Goal: Task Accomplishment & Management: Manage account settings

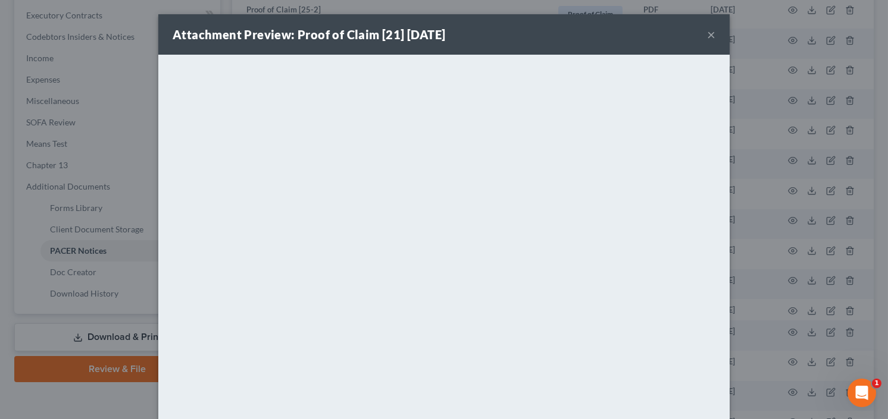
click at [707, 32] on button "×" at bounding box center [711, 34] width 8 height 14
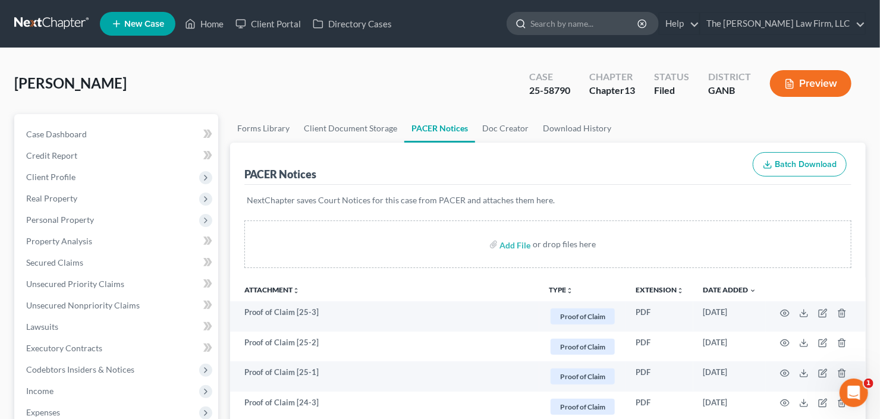
click at [598, 29] on input "search" at bounding box center [585, 23] width 109 height 22
type input "murphy"
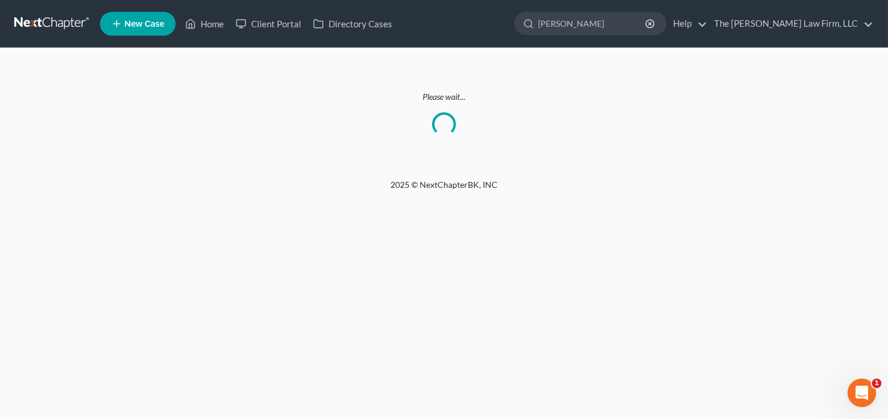
click at [15, 21] on link at bounding box center [52, 23] width 76 height 21
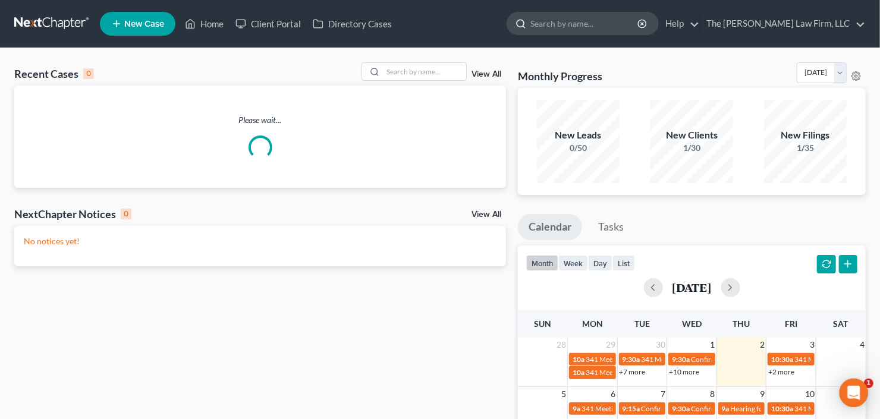
click at [626, 27] on input "search" at bounding box center [585, 23] width 109 height 22
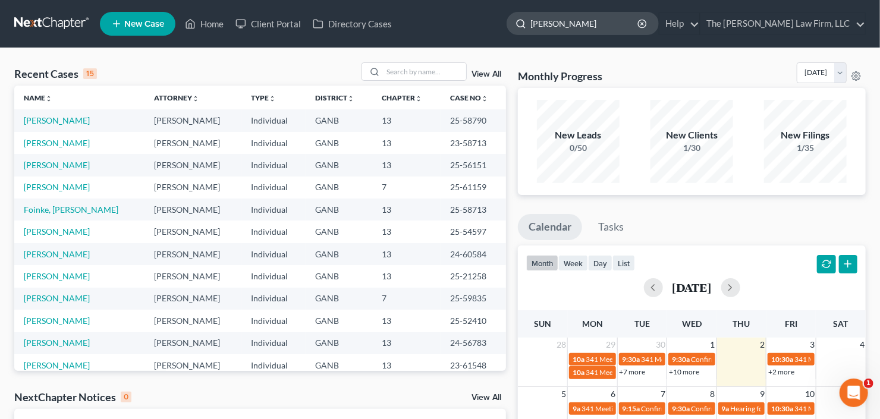
type input "brandon"
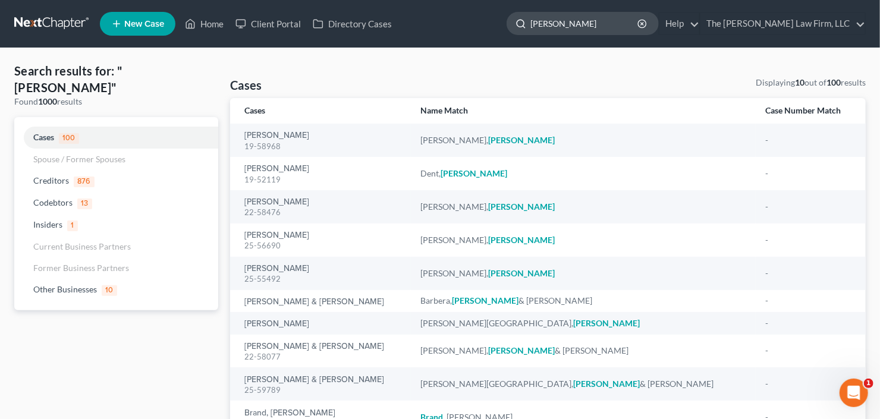
click at [591, 23] on input "brandon" at bounding box center [585, 23] width 109 height 22
drag, startPoint x: 602, startPoint y: 23, endPoint x: 469, endPoint y: 57, distance: 136.8
click at [476, 53] on div "Home New Case Client Portal Directory Cases The Craig Black Law Firm, LLC cb@cr…" at bounding box center [440, 260] width 880 height 520
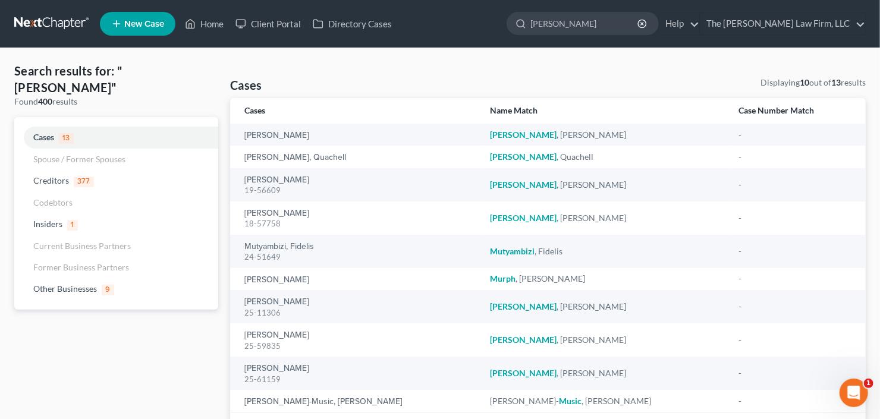
type input "murphy"
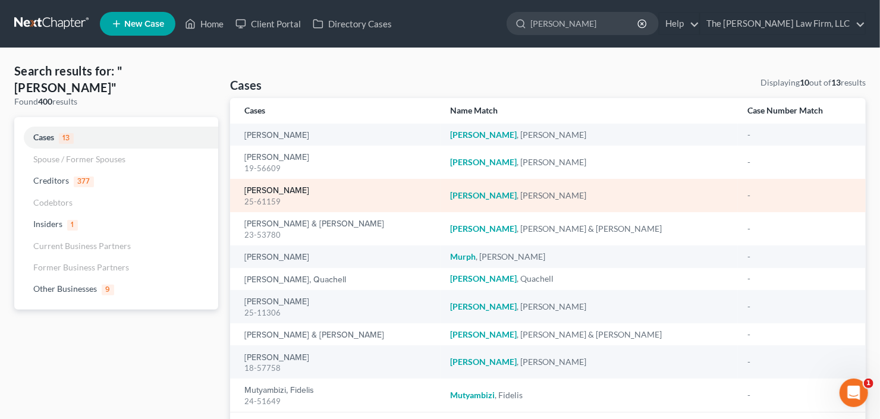
click at [269, 187] on link "[PERSON_NAME]" at bounding box center [276, 191] width 65 height 8
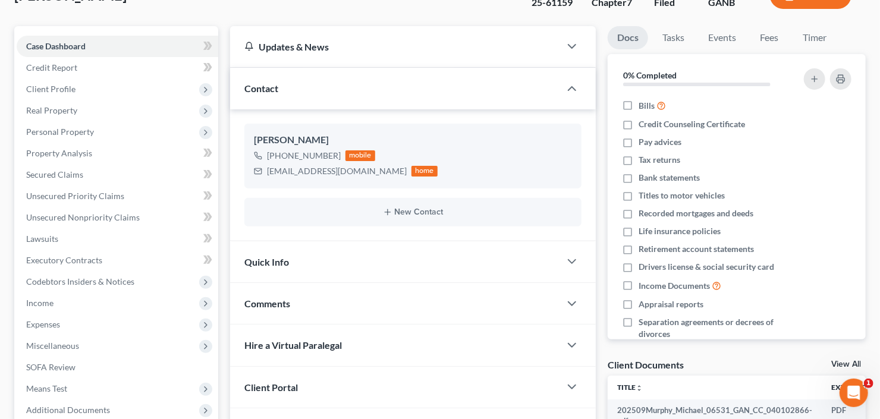
scroll to position [190, 0]
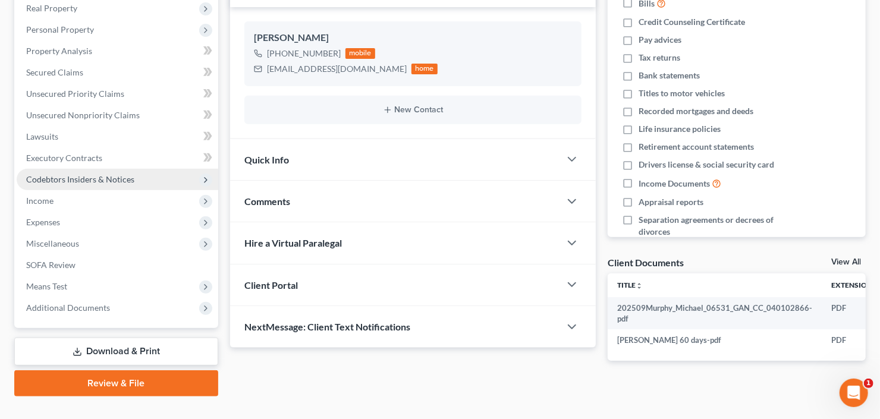
click at [114, 178] on span "Codebtors Insiders & Notices" at bounding box center [80, 179] width 108 height 10
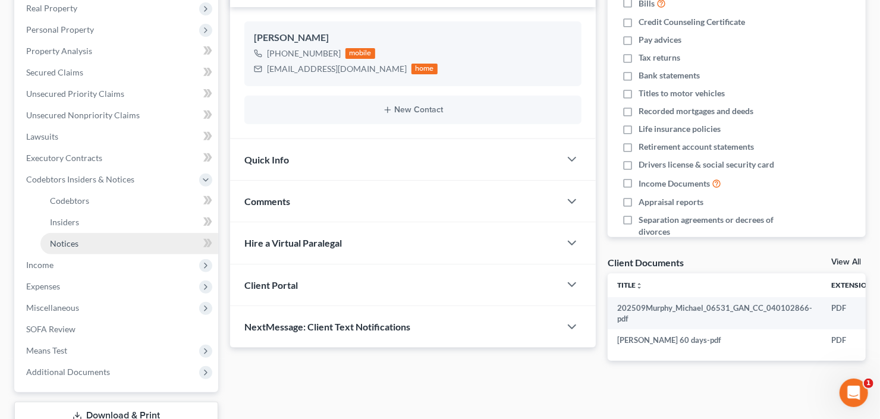
click at [93, 239] on link "Notices" at bounding box center [129, 243] width 178 height 21
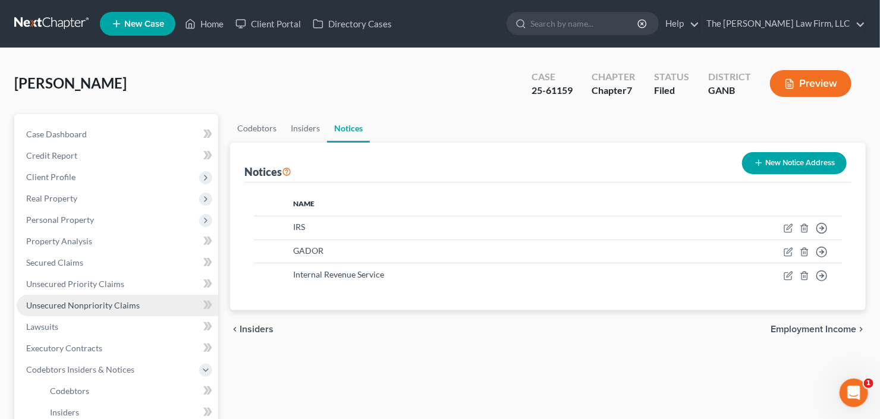
click at [105, 305] on span "Unsecured Nonpriority Claims" at bounding box center [83, 305] width 114 height 10
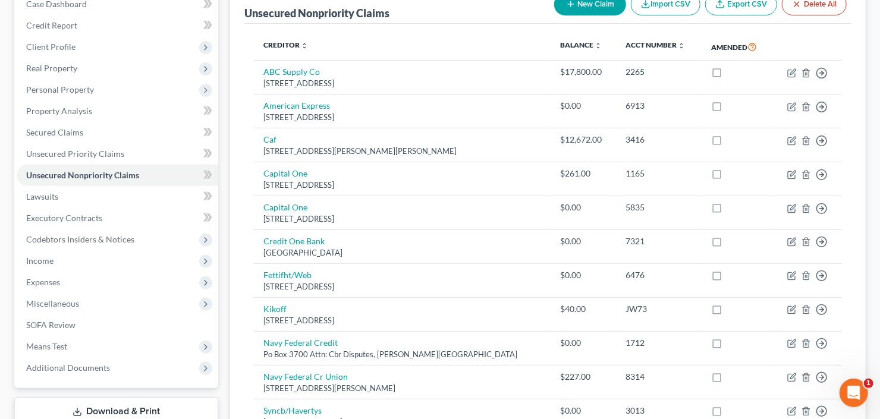
scroll to position [18, 0]
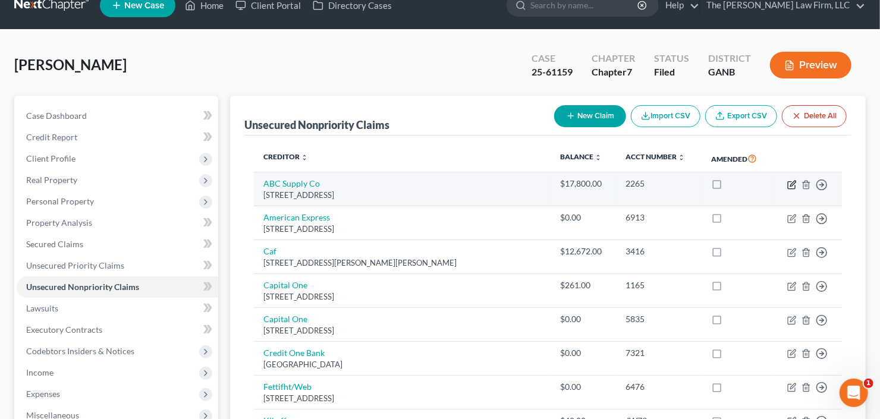
click at [792, 180] on icon "button" at bounding box center [793, 185] width 10 height 10
select select "52"
select select "18"
select select "0"
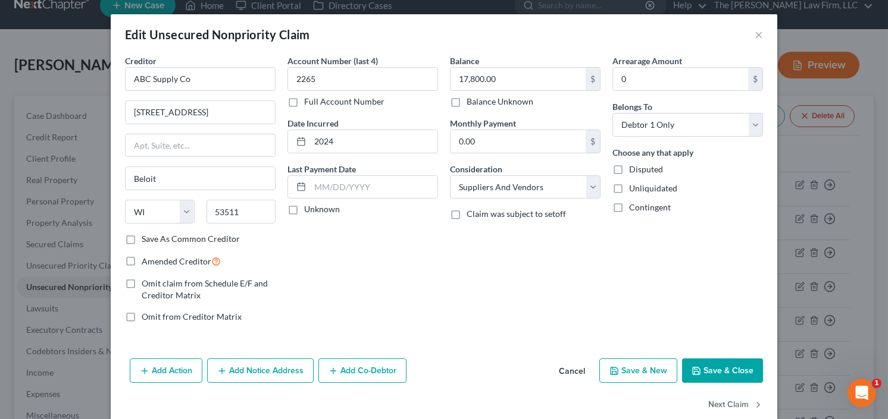
click at [697, 363] on button "Save & Close" at bounding box center [722, 371] width 81 height 25
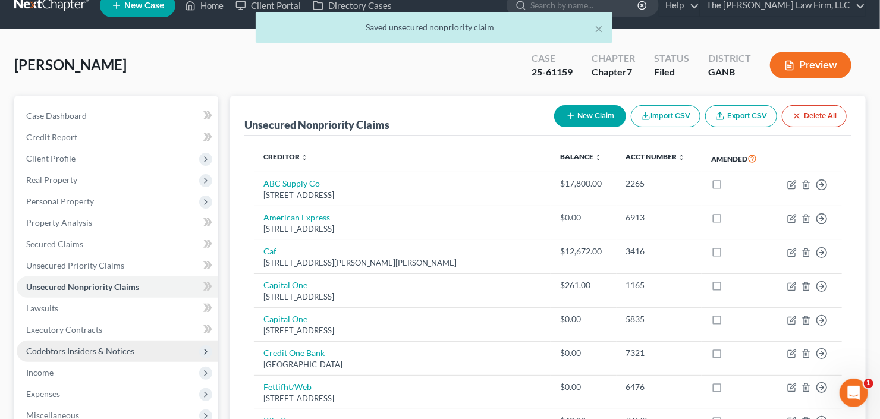
click at [59, 353] on span "Codebtors Insiders & Notices" at bounding box center [80, 351] width 108 height 10
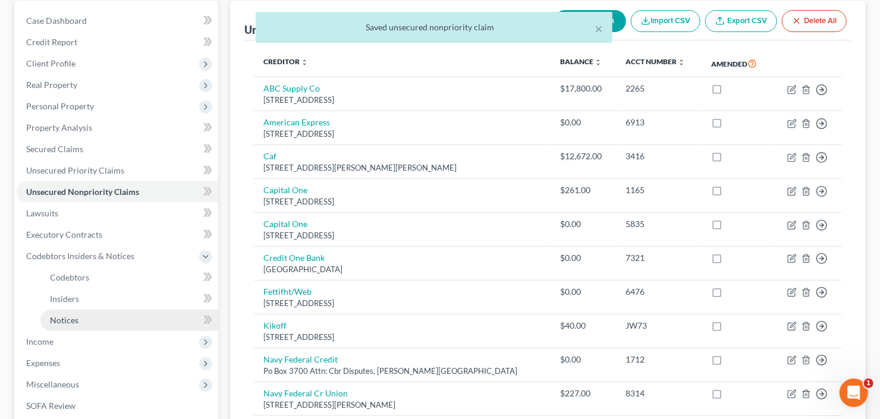
drag, startPoint x: 61, startPoint y: 324, endPoint x: 146, endPoint y: 316, distance: 84.9
click at [61, 324] on link "Notices" at bounding box center [129, 320] width 178 height 21
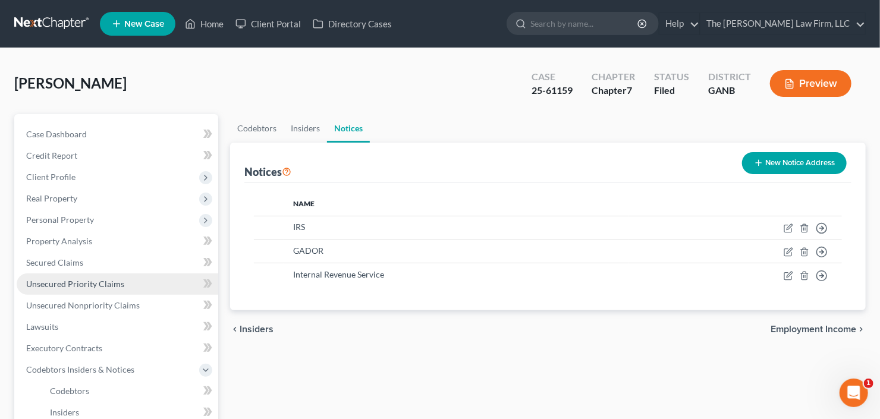
click at [104, 289] on link "Unsecured Priority Claims" at bounding box center [118, 284] width 202 height 21
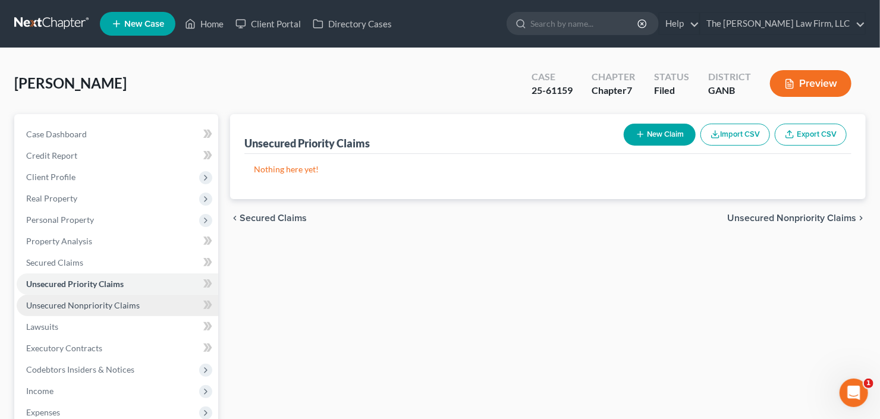
click at [98, 300] on span "Unsecured Nonpriority Claims" at bounding box center [83, 305] width 114 height 10
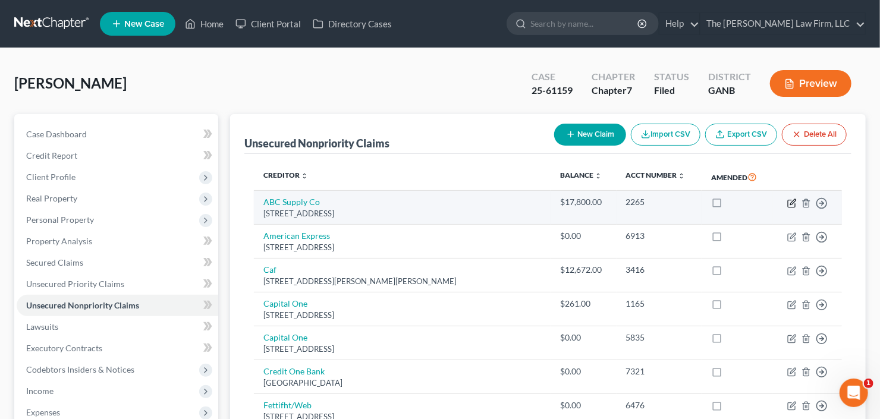
click at [788, 201] on icon "button" at bounding box center [793, 204] width 10 height 10
select select "52"
select select "18"
select select "0"
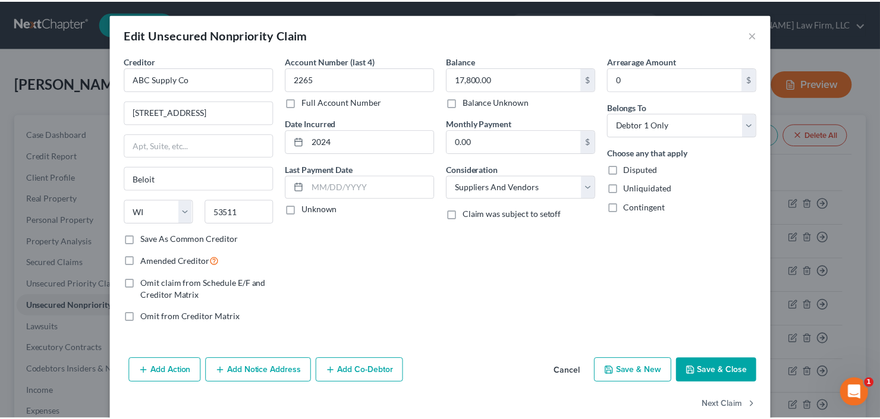
scroll to position [20, 0]
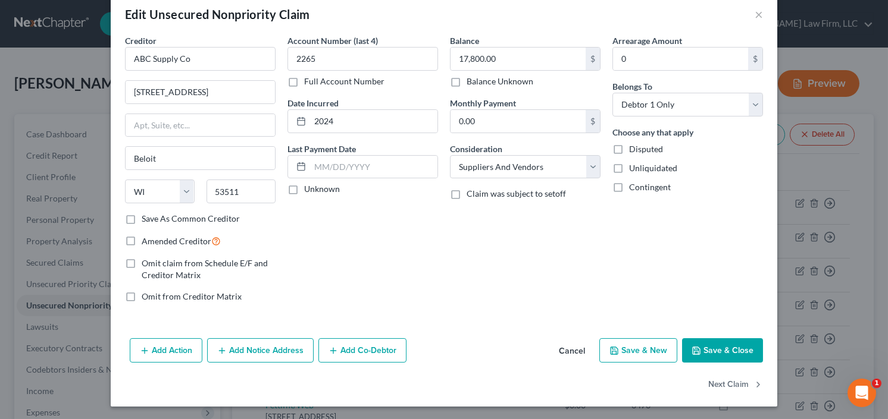
click at [732, 350] on button "Save & Close" at bounding box center [722, 350] width 81 height 25
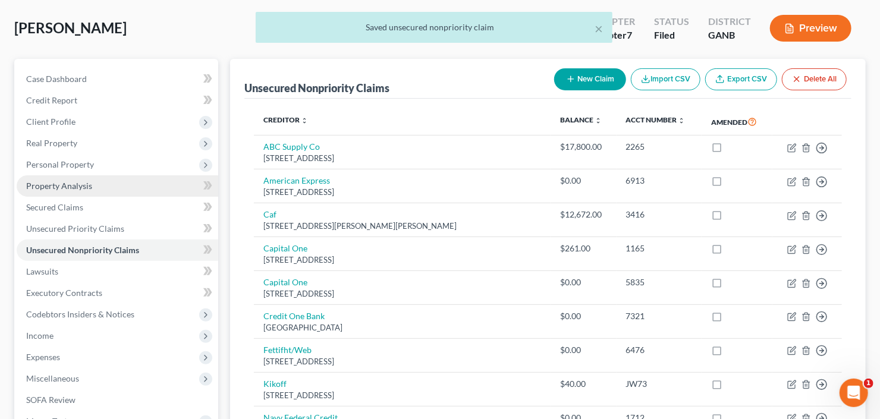
scroll to position [95, 0]
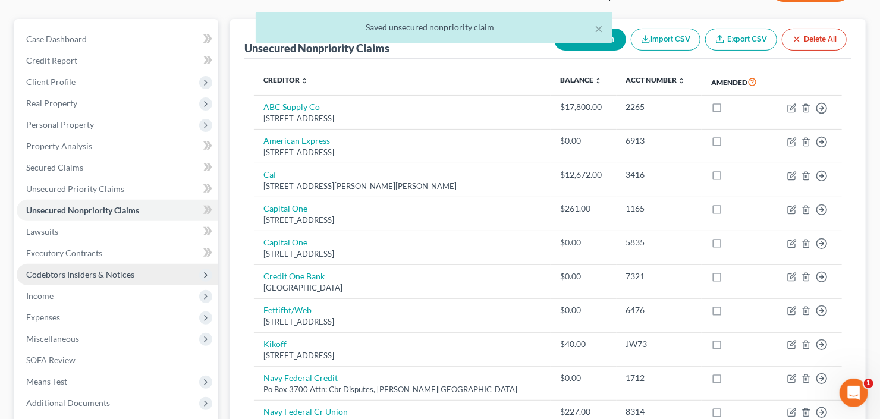
click at [90, 277] on span "Codebtors Insiders & Notices" at bounding box center [80, 274] width 108 height 10
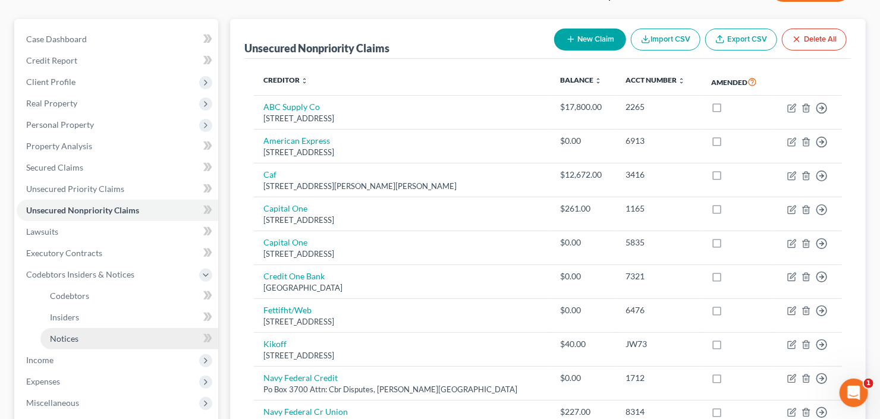
click at [87, 342] on link "Notices" at bounding box center [129, 338] width 178 height 21
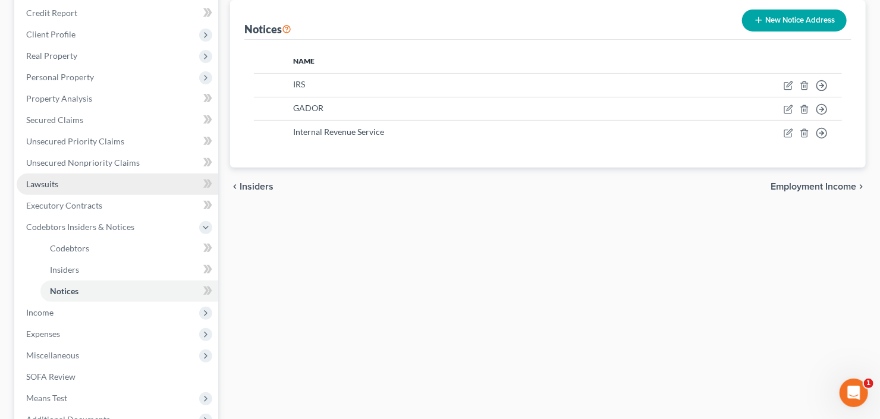
click at [53, 183] on span "Lawsuits" at bounding box center [42, 184] width 32 height 10
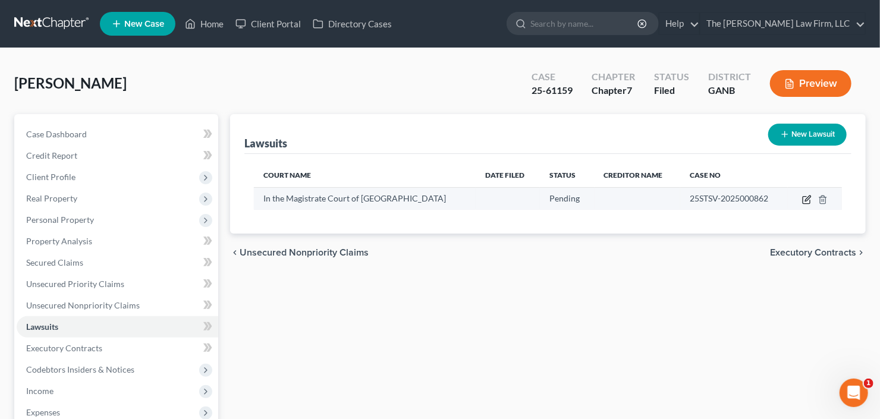
click at [807, 200] on icon "button" at bounding box center [807, 200] width 10 height 10
select select "0"
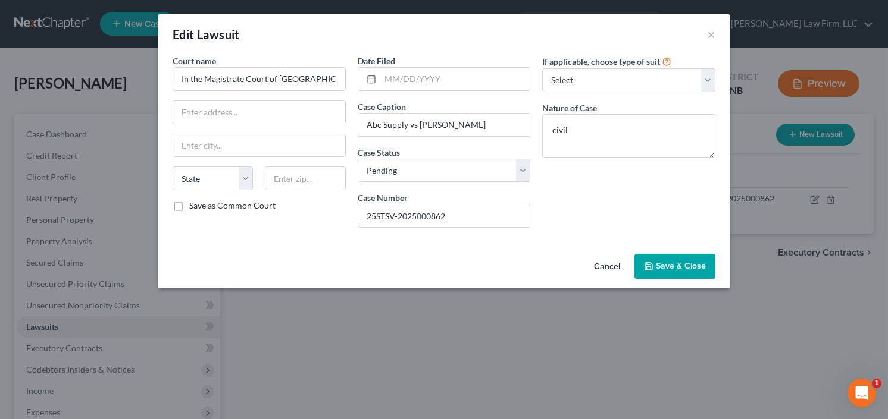
click at [679, 262] on span "Save & Close" at bounding box center [681, 266] width 50 height 10
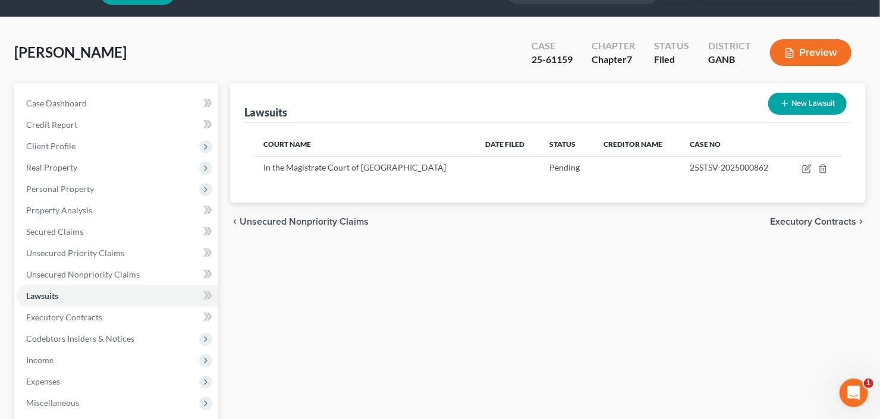
scroll to position [48, 0]
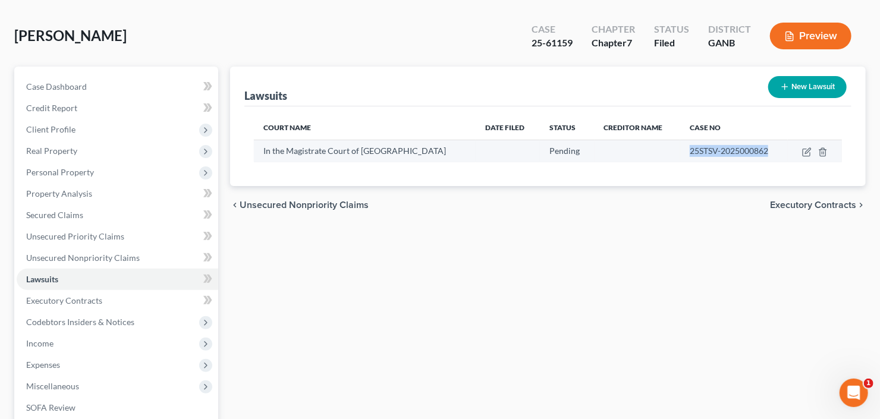
drag, startPoint x: 758, startPoint y: 149, endPoint x: 676, endPoint y: 150, distance: 82.1
click at [681, 150] on td "25STSV-2025000862" at bounding box center [735, 151] width 108 height 23
copy span "25STSV-2025000862"
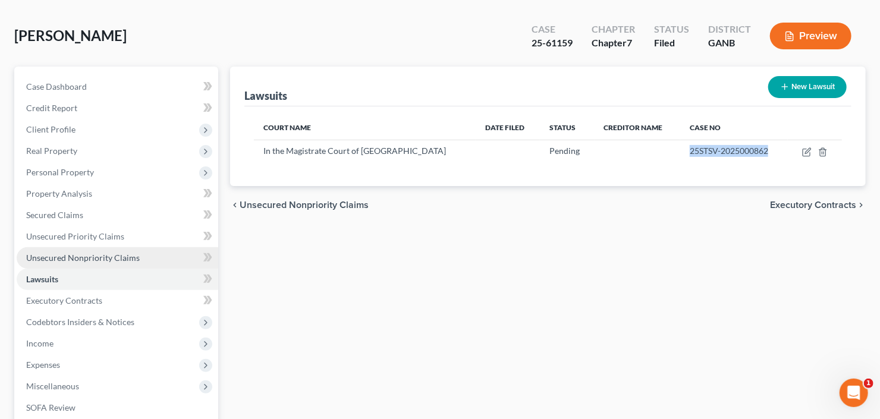
click at [92, 254] on span "Unsecured Nonpriority Claims" at bounding box center [83, 258] width 114 height 10
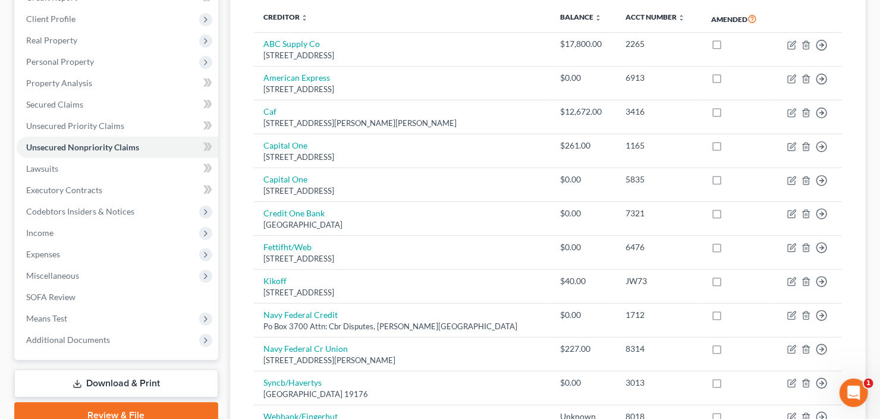
scroll to position [304, 0]
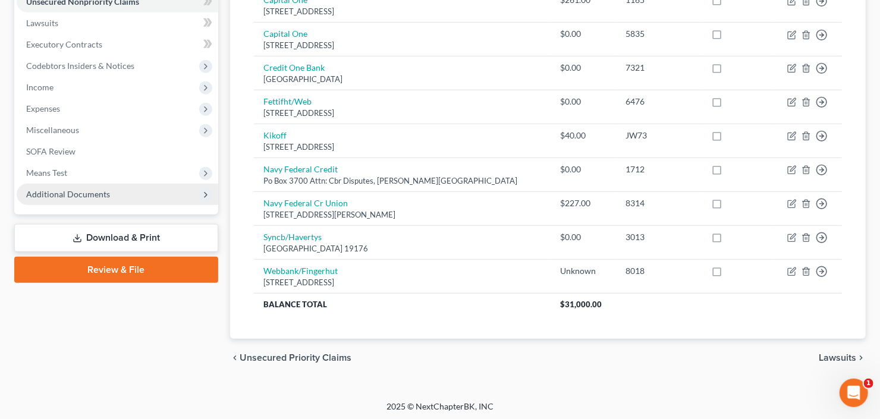
click at [101, 197] on span "Additional Documents" at bounding box center [68, 194] width 84 height 10
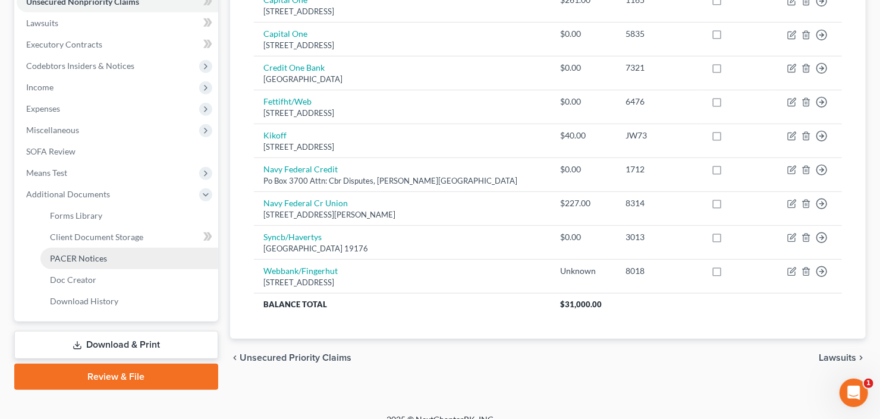
click at [99, 256] on span "PACER Notices" at bounding box center [78, 258] width 57 height 10
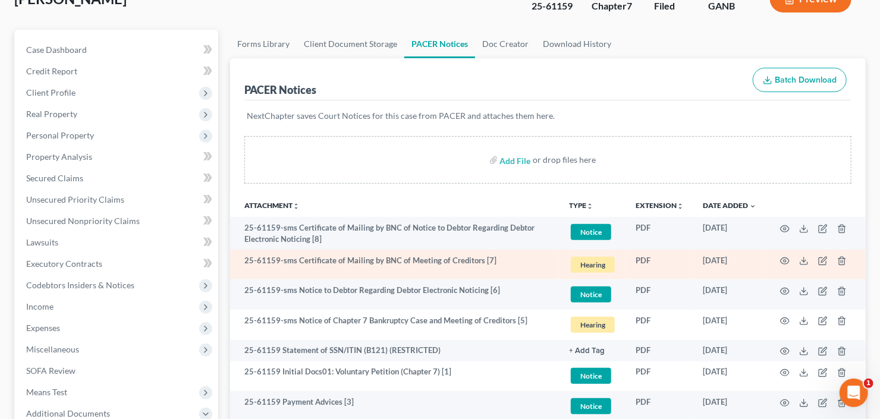
scroll to position [95, 0]
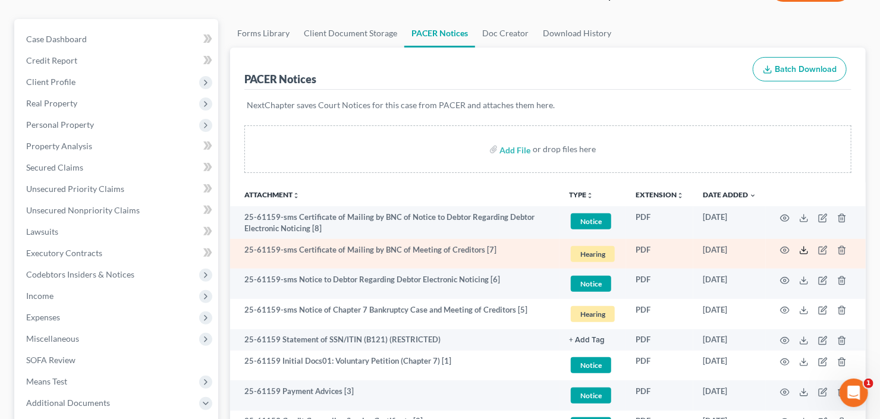
click at [805, 251] on icon at bounding box center [804, 251] width 10 height 10
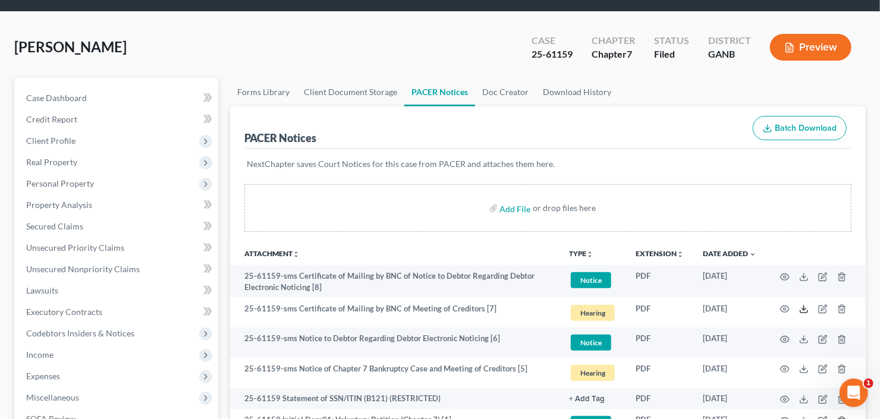
scroll to position [0, 0]
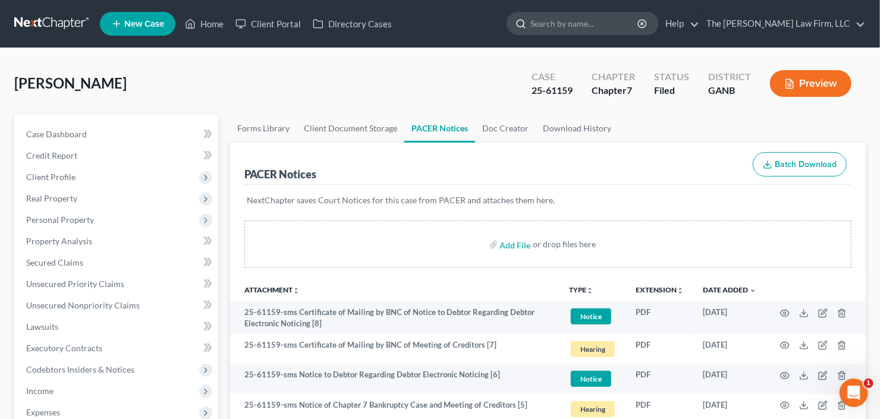
click at [639, 23] on input "search" at bounding box center [585, 23] width 109 height 22
type input "moore"
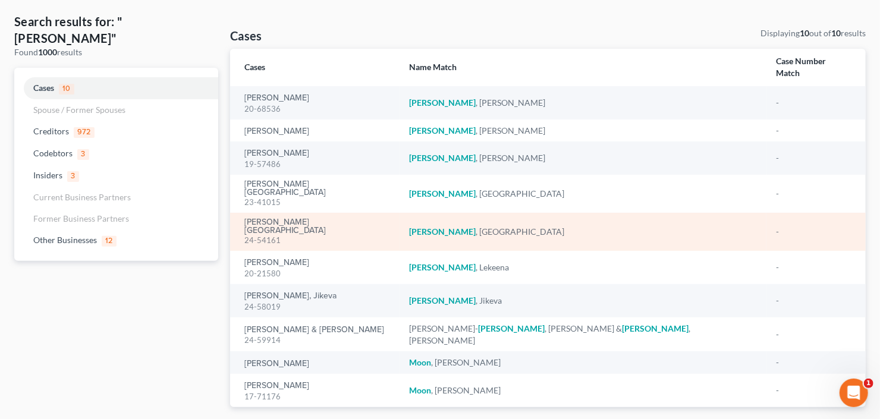
scroll to position [51, 0]
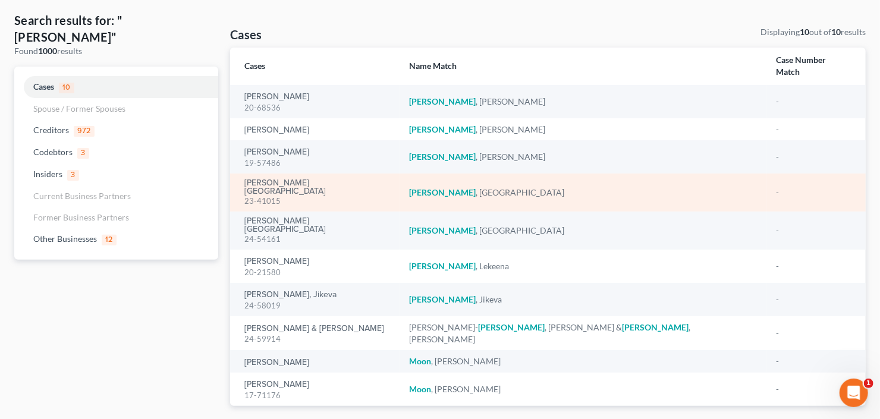
click at [265, 196] on div "23-41015" at bounding box center [317, 201] width 146 height 11
click at [281, 179] on link "[PERSON_NAME][GEOGRAPHIC_DATA]" at bounding box center [317, 187] width 146 height 17
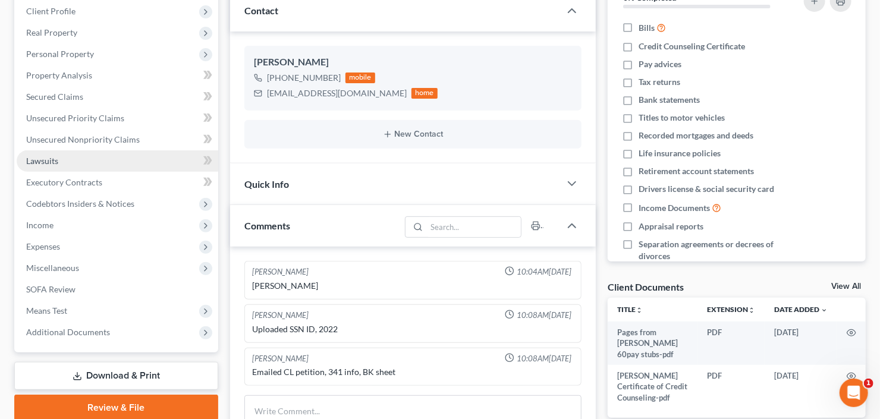
scroll to position [95, 0]
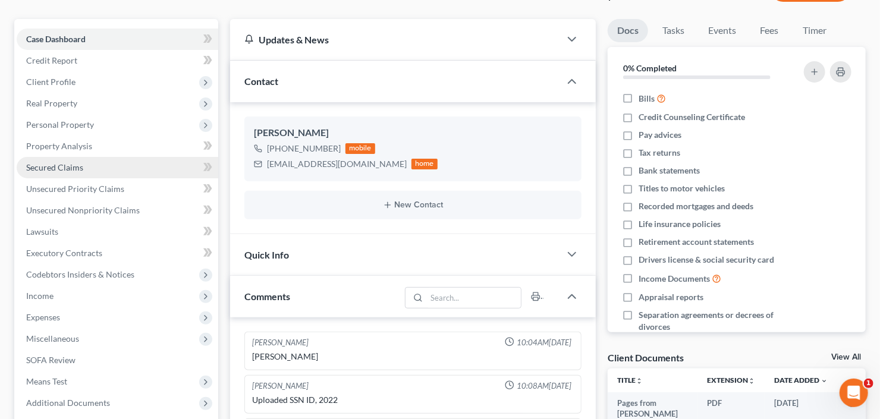
click at [59, 174] on link "Secured Claims" at bounding box center [118, 167] width 202 height 21
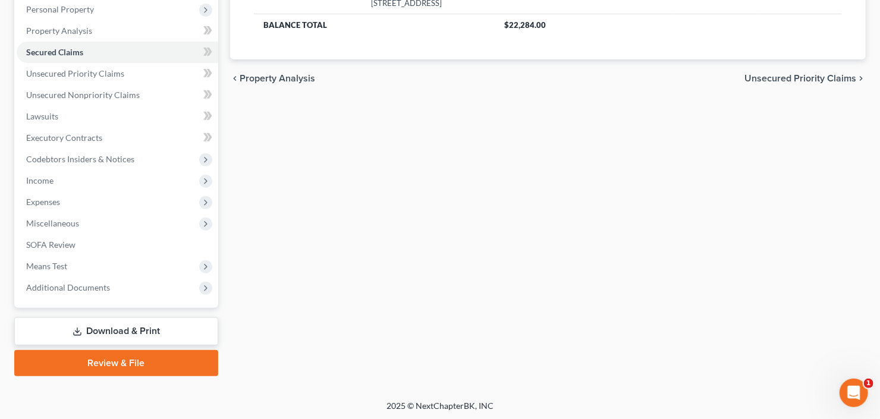
click at [100, 325] on link "Download & Print" at bounding box center [116, 332] width 204 height 28
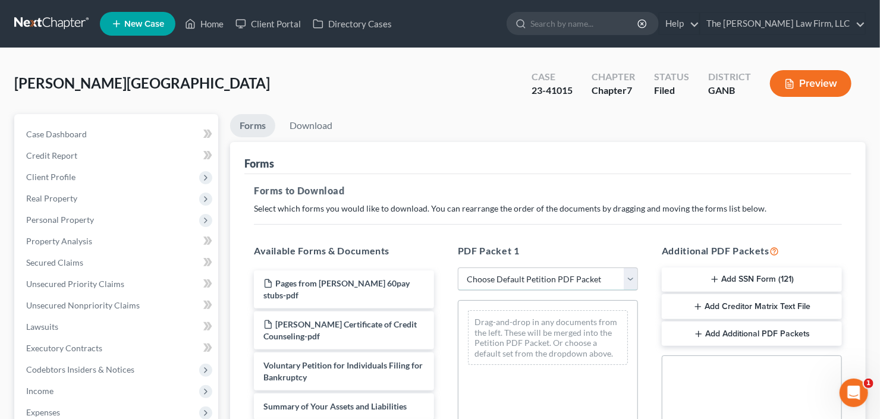
click at [534, 268] on select "Choose Default Petition PDF Packet Complete Bankruptcy Petition (all forms and …" at bounding box center [548, 280] width 180 height 24
drag, startPoint x: 534, startPoint y: 268, endPoint x: 539, endPoint y: 239, distance: 29.5
click at [534, 268] on select "Choose Default Petition PDF Packet Complete Bankruptcy Petition (all forms and …" at bounding box center [548, 280] width 180 height 24
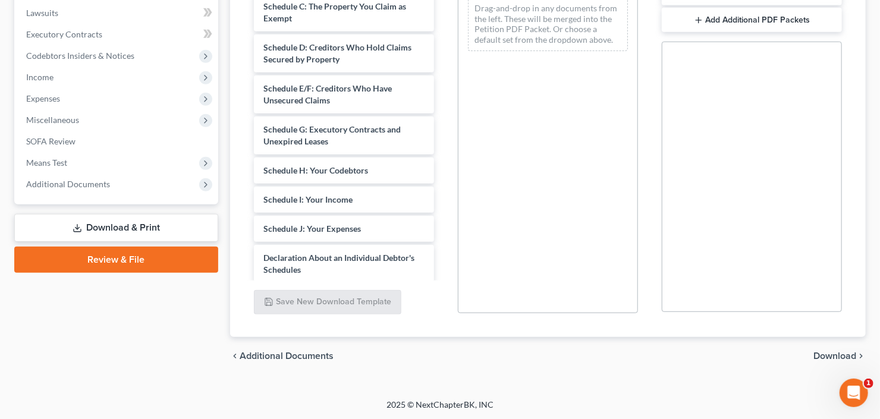
scroll to position [238, 0]
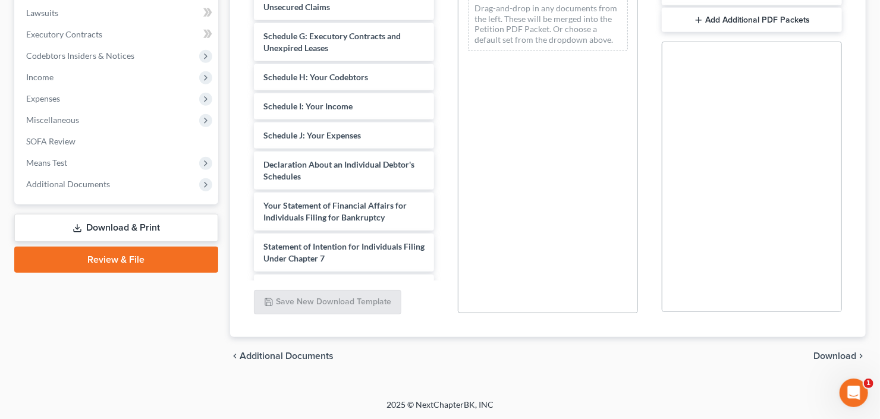
click at [148, 227] on link "Download & Print" at bounding box center [116, 228] width 204 height 28
click at [95, 184] on span "Additional Documents" at bounding box center [68, 184] width 84 height 10
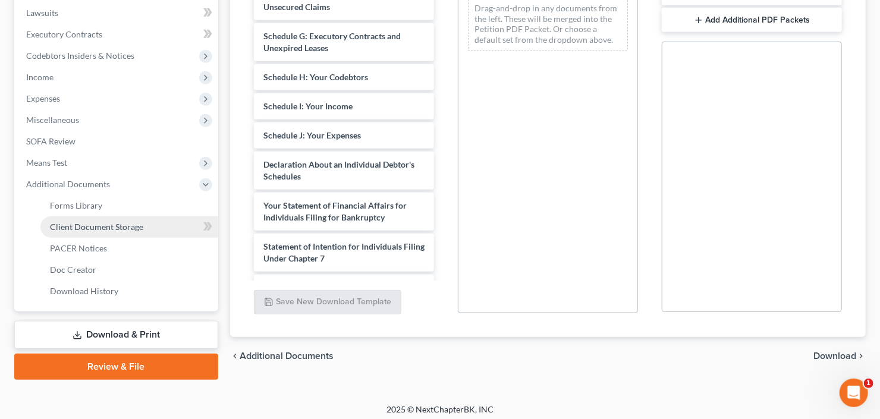
click at [106, 230] on span "Client Document Storage" at bounding box center [96, 227] width 93 height 10
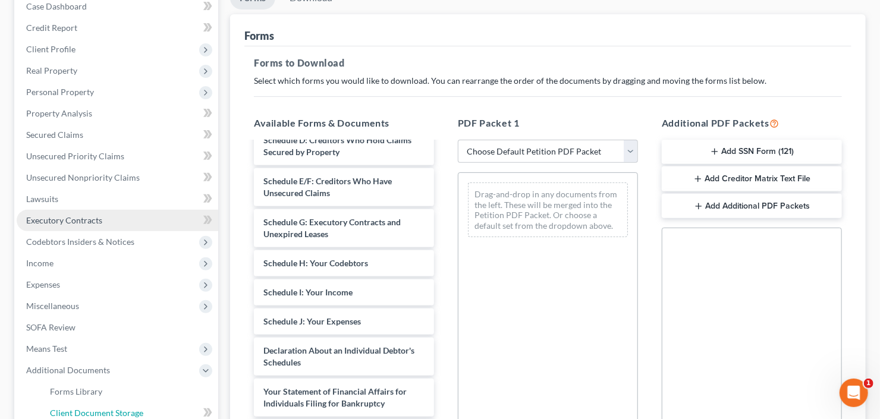
select select "5"
select select "35"
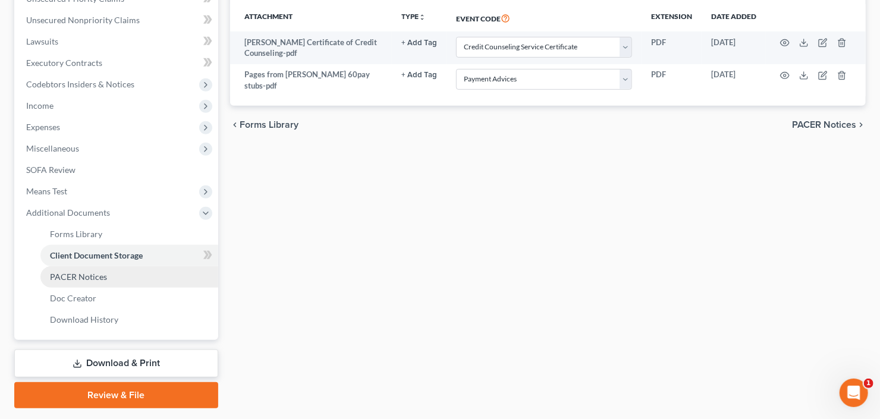
click at [100, 272] on span "PACER Notices" at bounding box center [78, 277] width 57 height 10
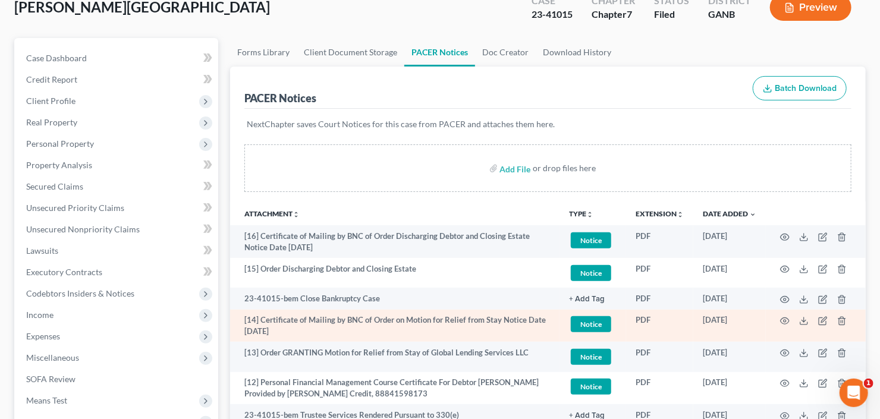
scroll to position [143, 0]
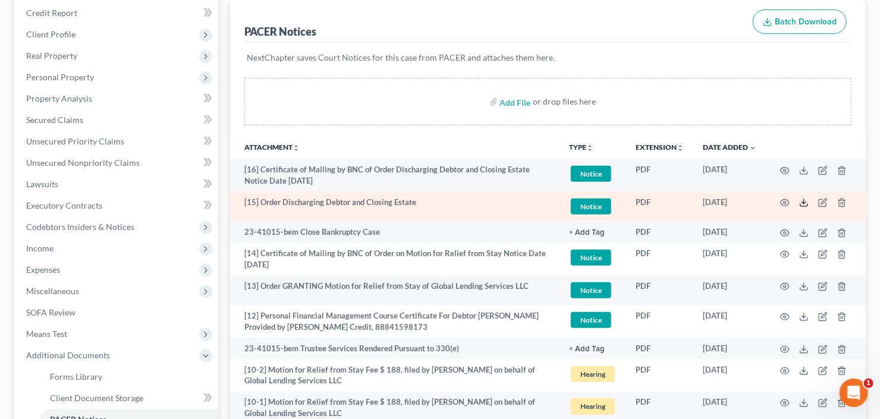
click at [805, 205] on icon at bounding box center [804, 203] width 10 height 10
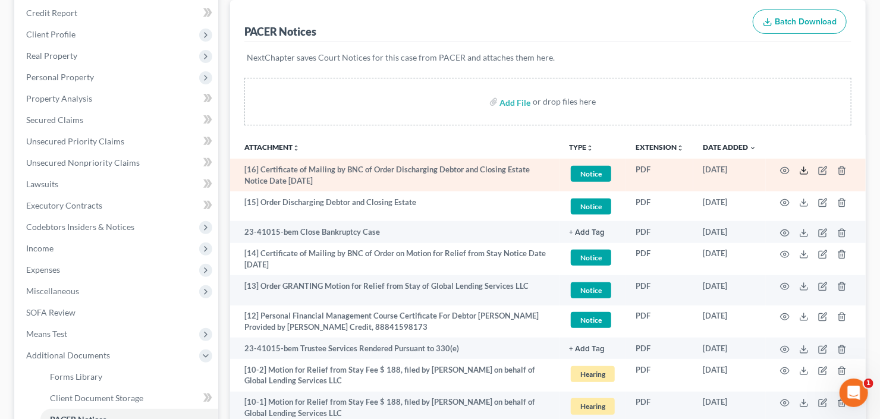
click at [805, 168] on icon at bounding box center [804, 171] width 10 height 10
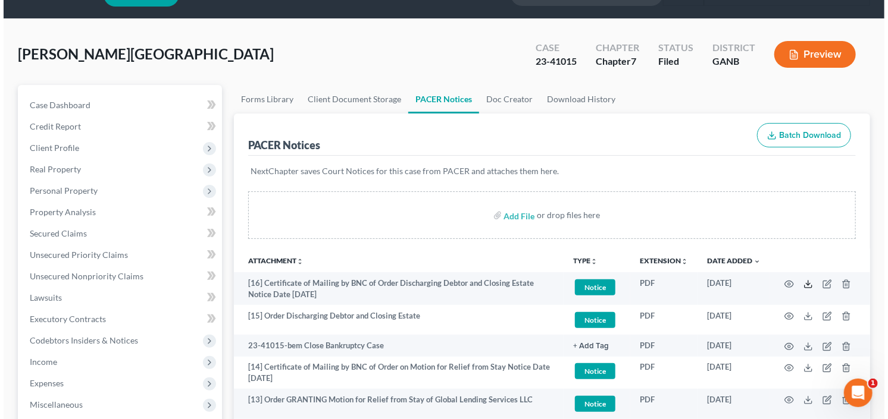
scroll to position [0, 0]
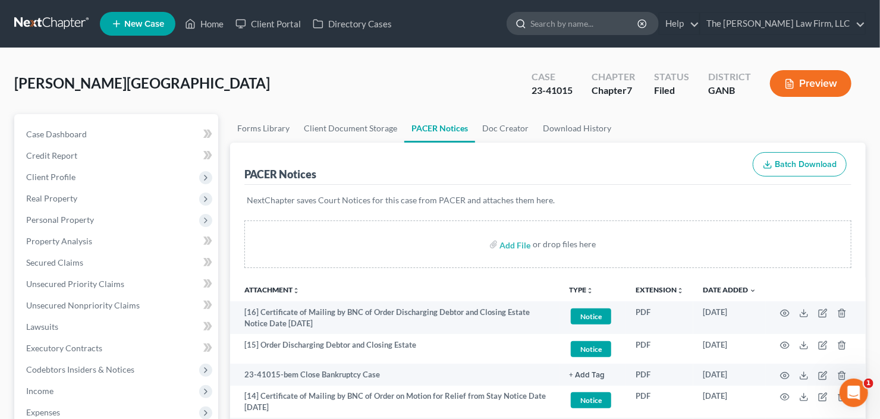
click at [579, 12] on input "search" at bounding box center [585, 23] width 109 height 22
type input "tracy"
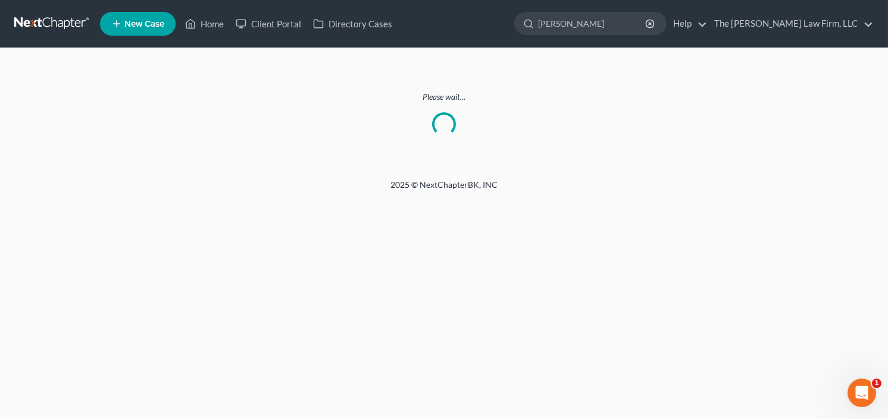
click at [14, 21] on link at bounding box center [52, 23] width 76 height 21
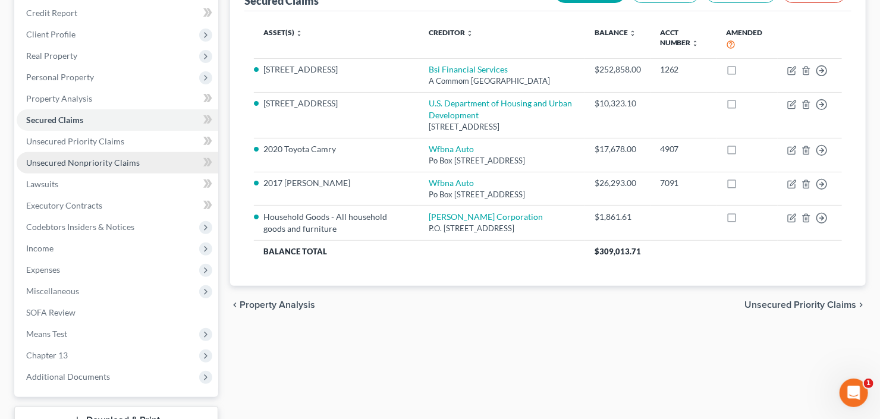
click at [89, 161] on span "Unsecured Nonpriority Claims" at bounding box center [83, 163] width 114 height 10
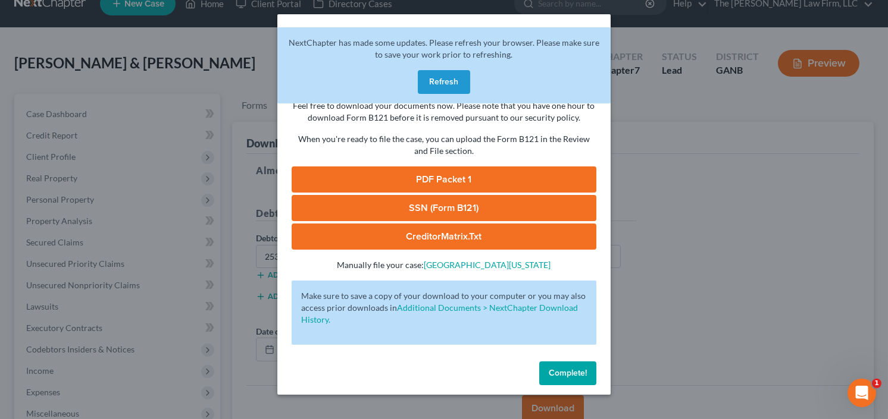
click at [450, 80] on button "Refresh" at bounding box center [444, 82] width 52 height 24
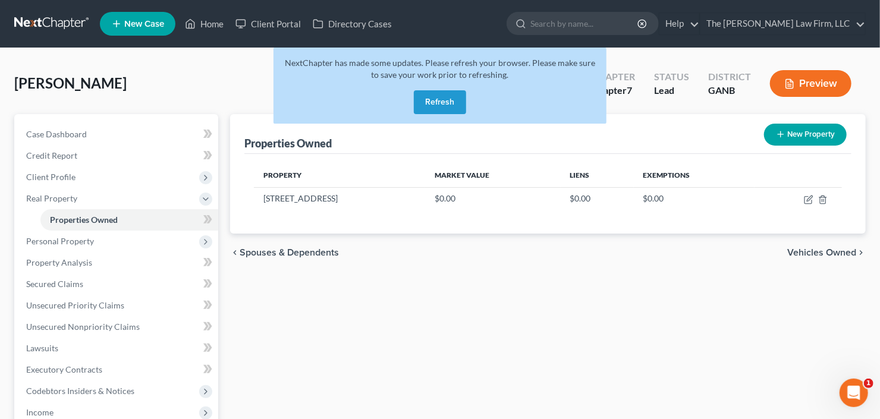
click at [441, 99] on button "Refresh" at bounding box center [440, 102] width 52 height 24
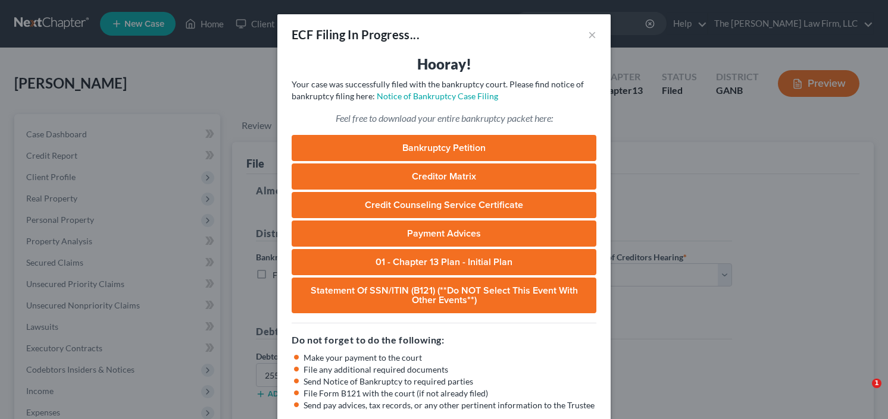
select select "0"
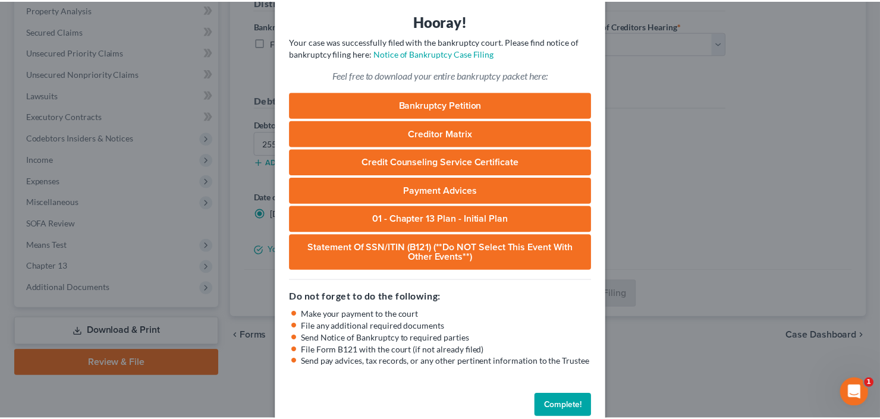
scroll to position [65, 0]
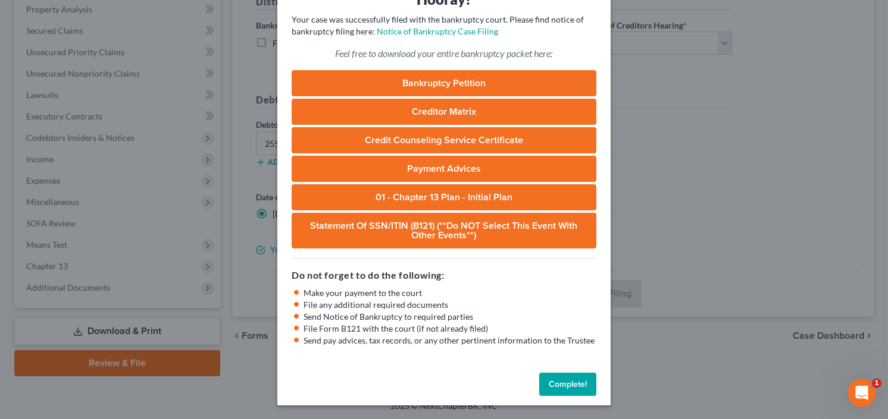
click at [562, 381] on button "Complete!" at bounding box center [567, 385] width 57 height 24
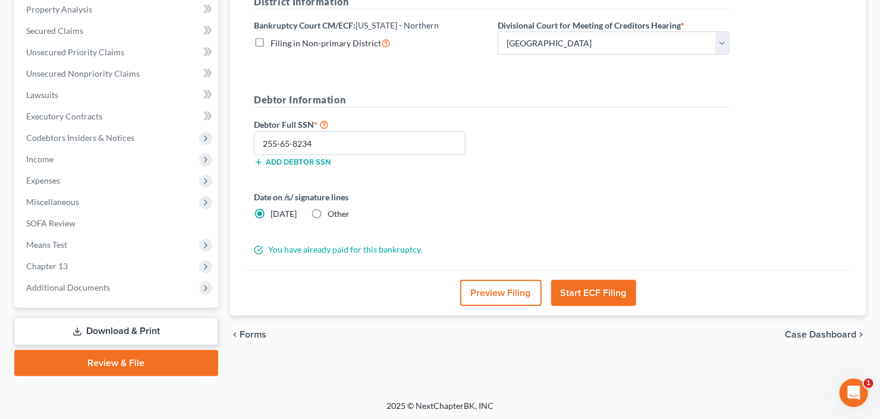
scroll to position [0, 0]
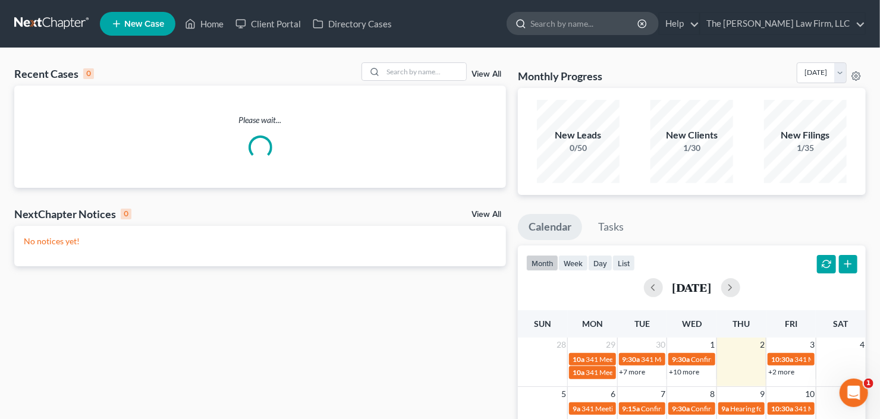
click at [576, 17] on input "search" at bounding box center [585, 23] width 109 height 22
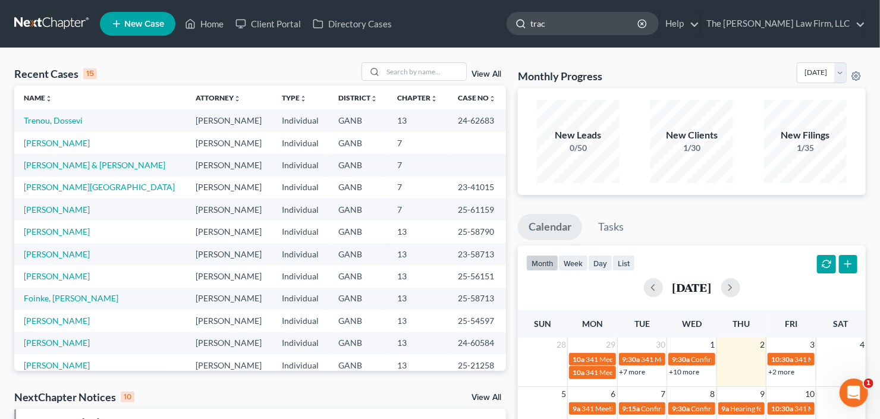
type input "[PERSON_NAME]"
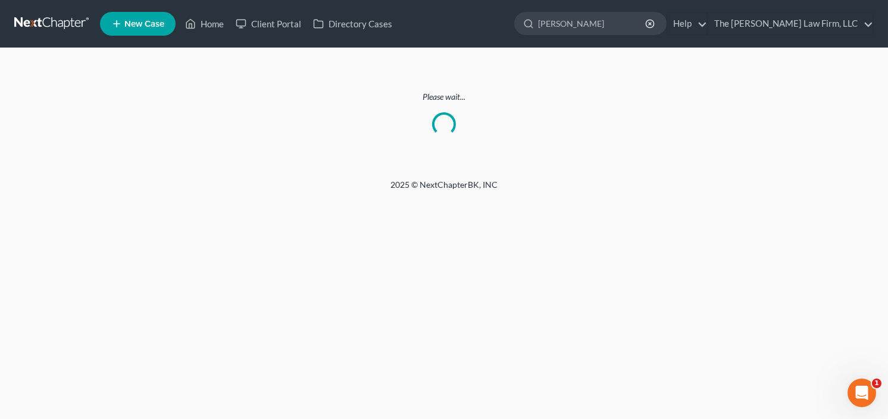
click at [49, 23] on link at bounding box center [52, 23] width 76 height 21
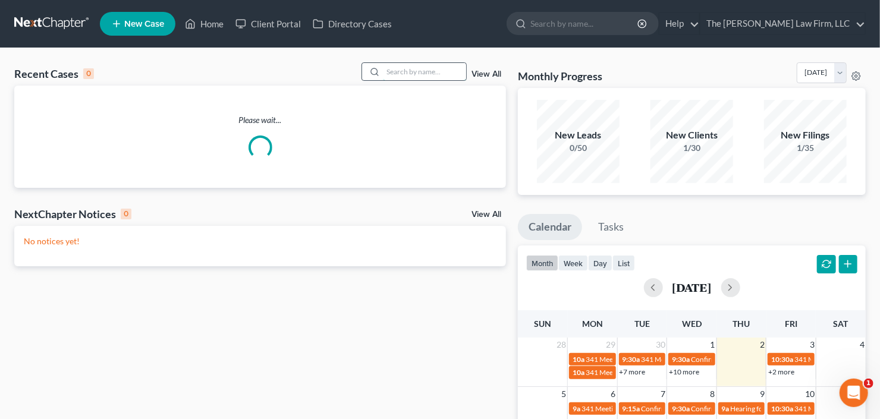
click at [411, 65] on input "search" at bounding box center [424, 71] width 83 height 17
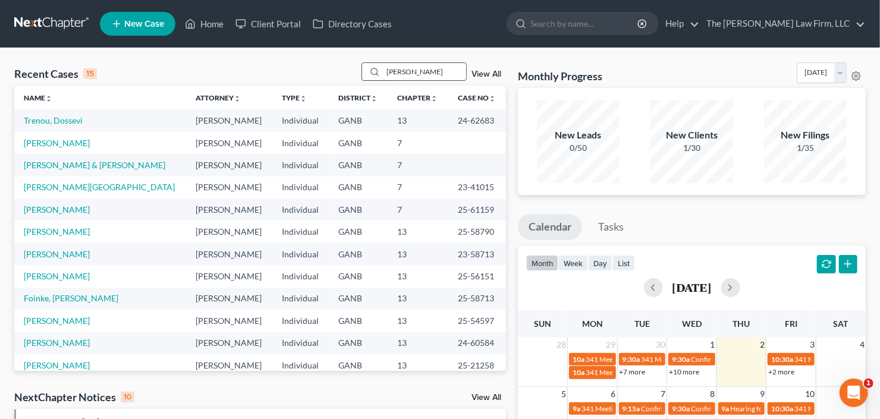
type input "tracy"
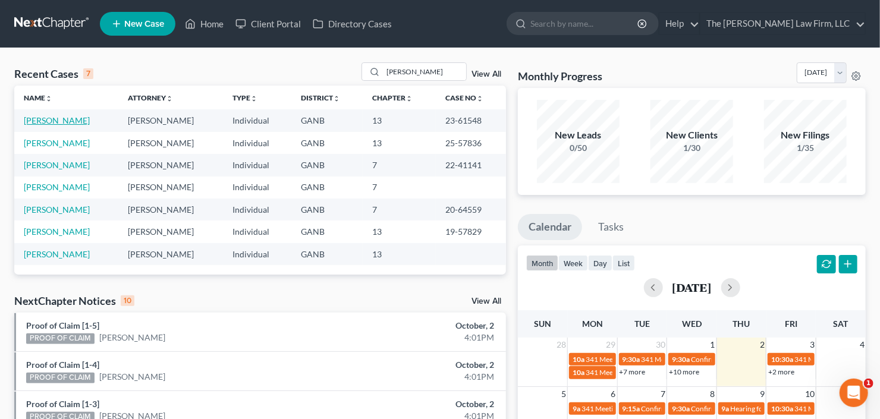
click at [37, 121] on link "Williams, Tracy" at bounding box center [57, 120] width 66 height 10
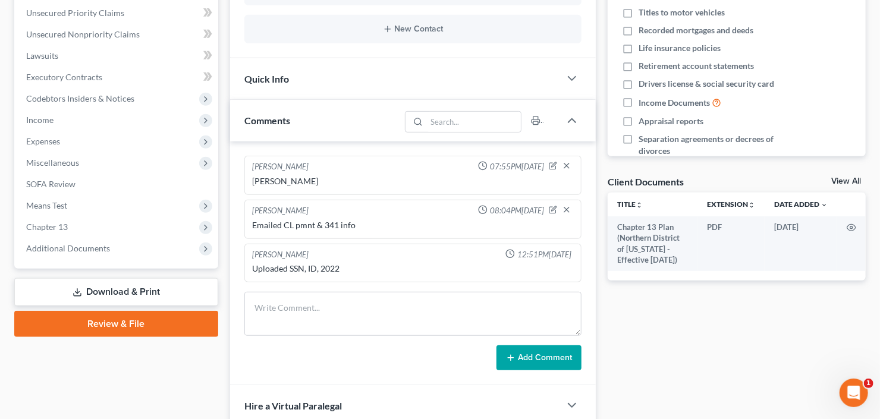
scroll to position [404, 0]
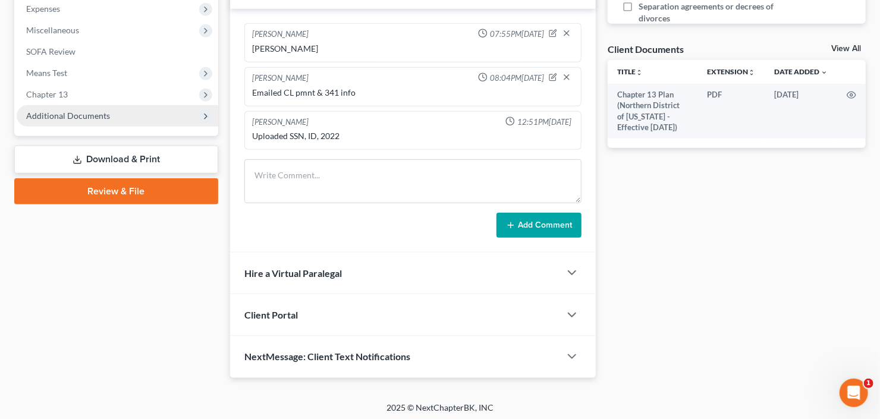
click at [75, 118] on span "Additional Documents" at bounding box center [68, 116] width 84 height 10
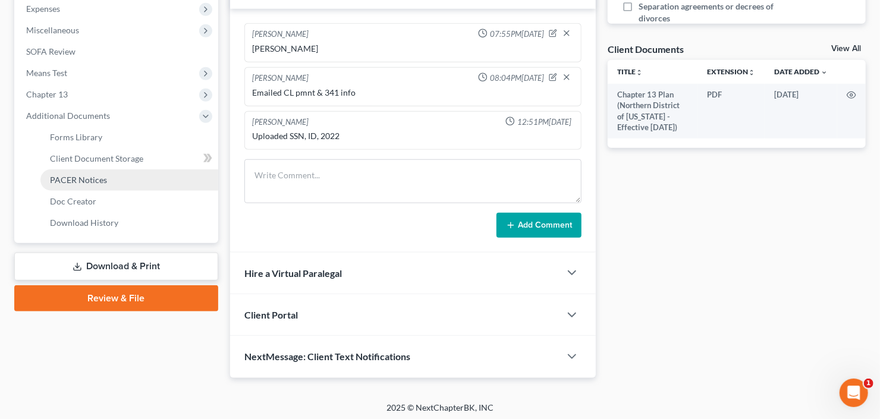
click at [90, 183] on link "PACER Notices" at bounding box center [129, 180] width 178 height 21
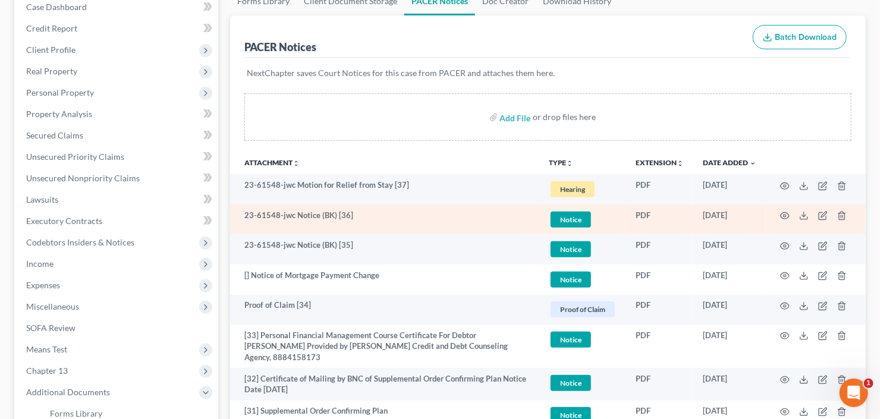
scroll to position [143, 0]
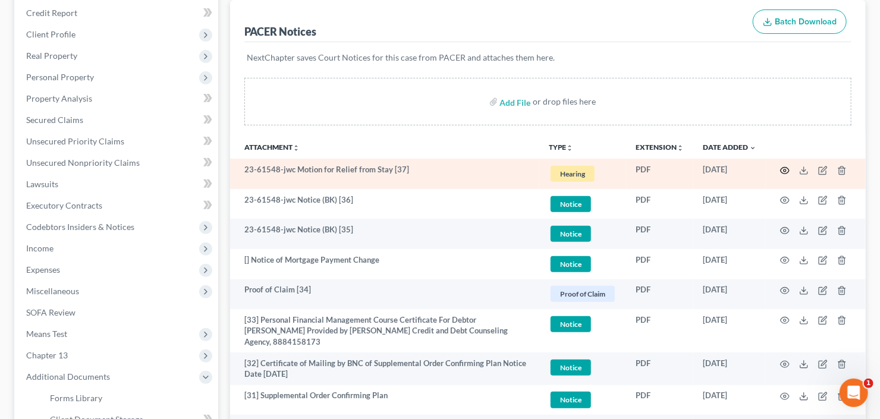
click at [779, 167] on td at bounding box center [816, 174] width 100 height 30
click at [784, 167] on icon "button" at bounding box center [785, 170] width 9 height 7
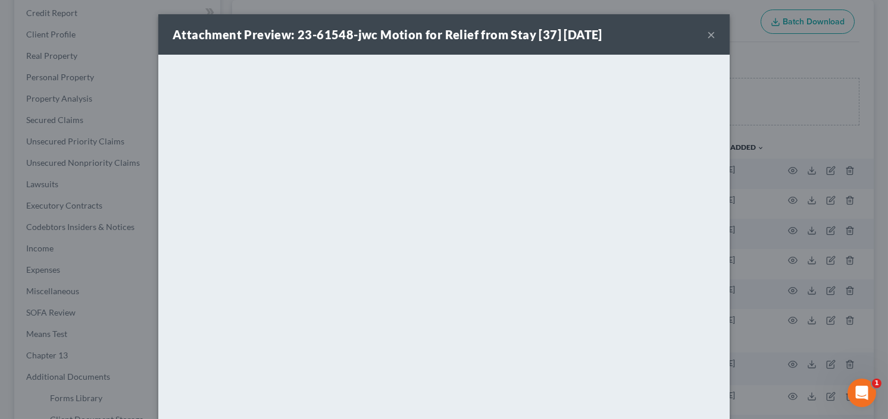
click at [707, 34] on button "×" at bounding box center [711, 34] width 8 height 14
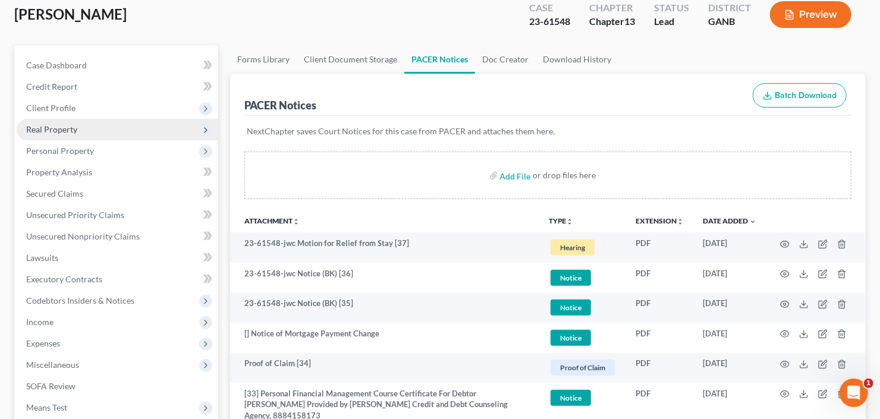
scroll to position [48, 0]
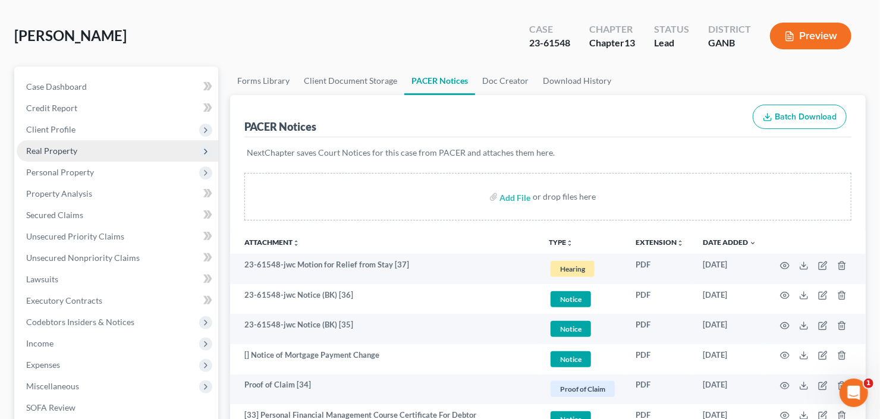
click at [49, 156] on span "Real Property" at bounding box center [118, 150] width 202 height 21
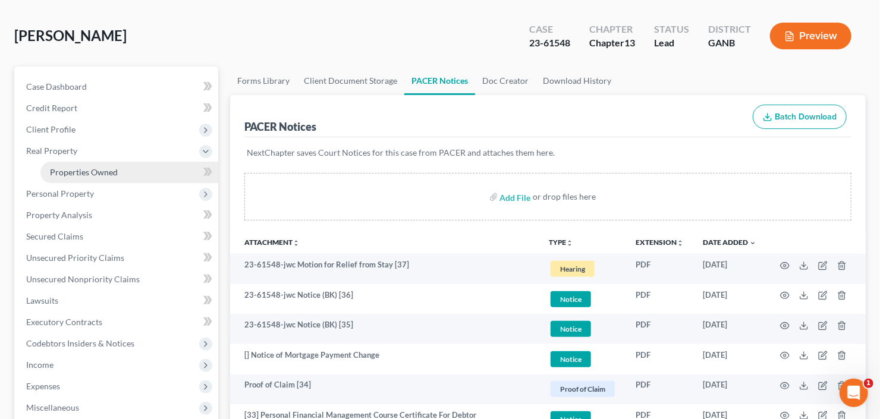
click at [68, 168] on span "Properties Owned" at bounding box center [84, 172] width 68 height 10
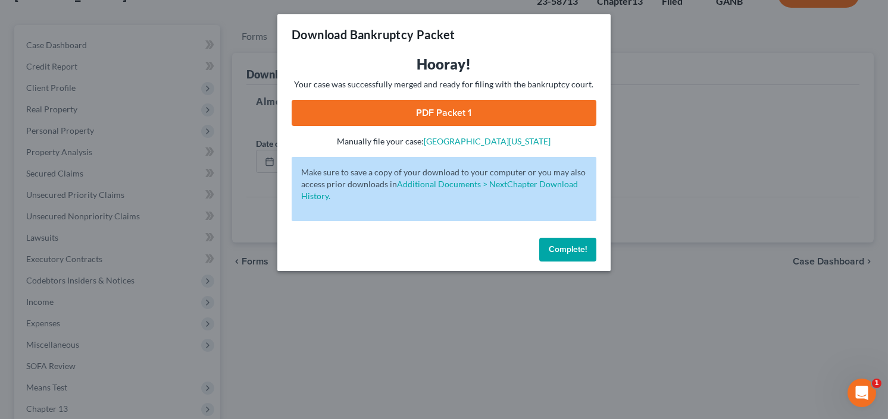
click at [562, 243] on button "Complete!" at bounding box center [567, 250] width 57 height 24
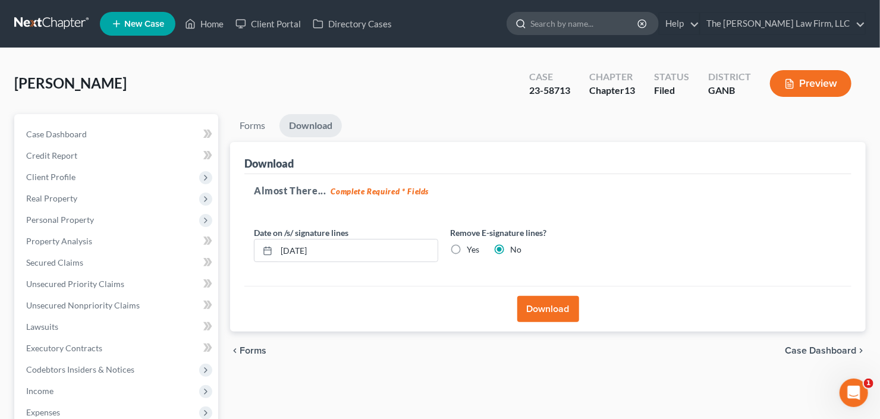
click at [606, 19] on input "search" at bounding box center [585, 23] width 109 height 22
type input "candira"
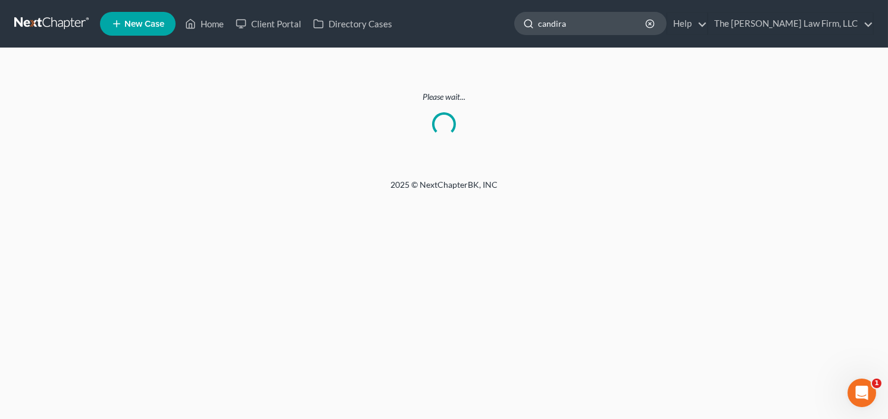
click at [604, 27] on input "candira" at bounding box center [592, 23] width 109 height 22
drag, startPoint x: 561, startPoint y: 32, endPoint x: 500, endPoint y: 41, distance: 61.3
click at [498, 41] on nav "Home New Case Client Portal Directory Cases The Craig Black Law Firm, LLC cb@cr…" at bounding box center [444, 24] width 888 height 48
type input "cand"
click at [599, 27] on input "cand" at bounding box center [592, 23] width 109 height 22
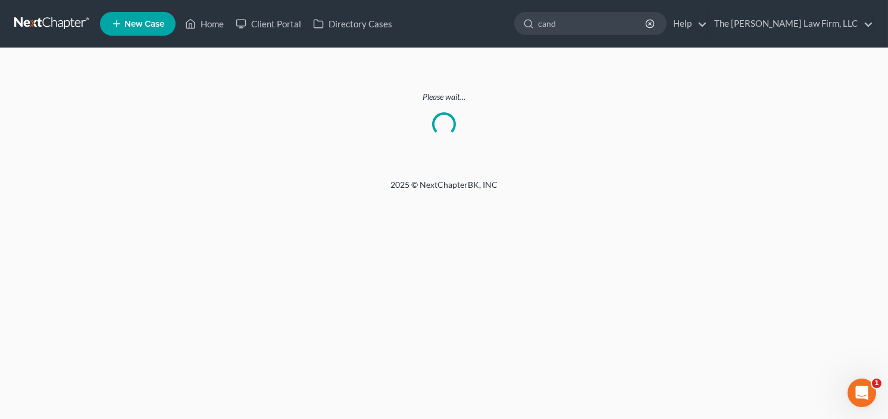
click at [52, 18] on link at bounding box center [52, 23] width 76 height 21
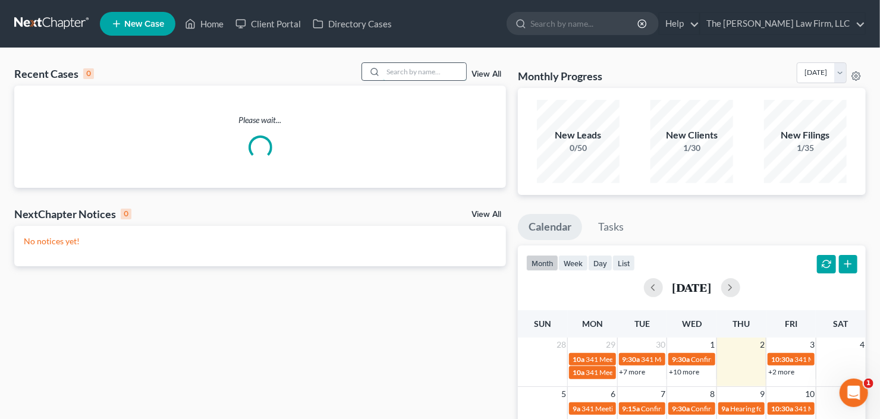
click at [415, 74] on input "search" at bounding box center [424, 71] width 83 height 17
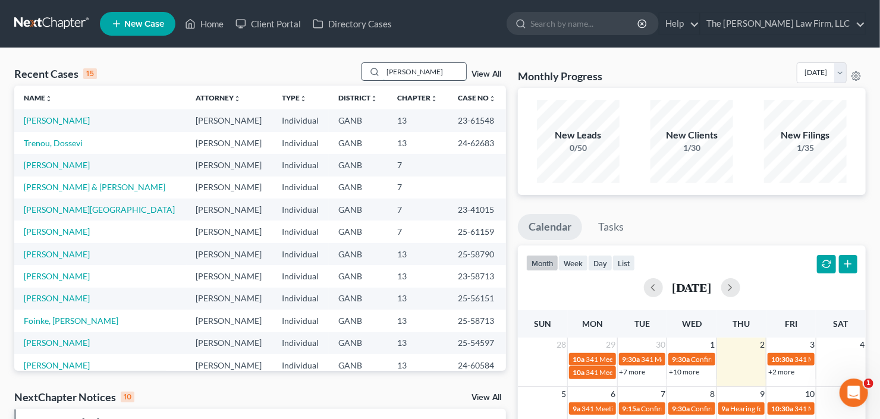
type input "[PERSON_NAME]"
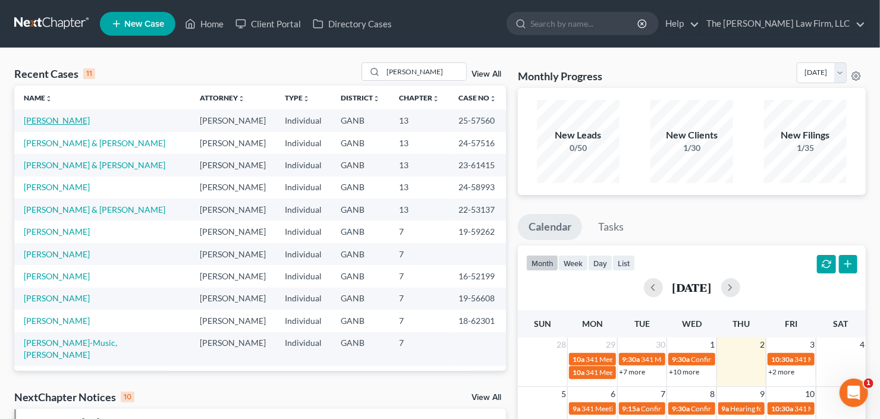
click at [37, 121] on link "[PERSON_NAME]" at bounding box center [57, 120] width 66 height 10
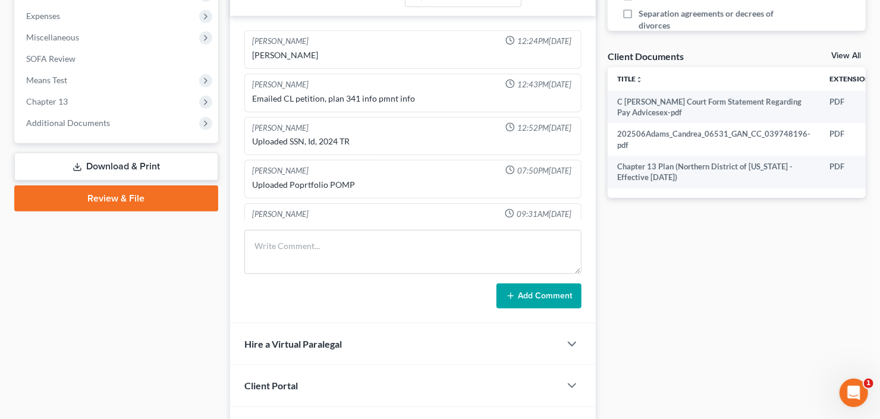
scroll to position [469, 0]
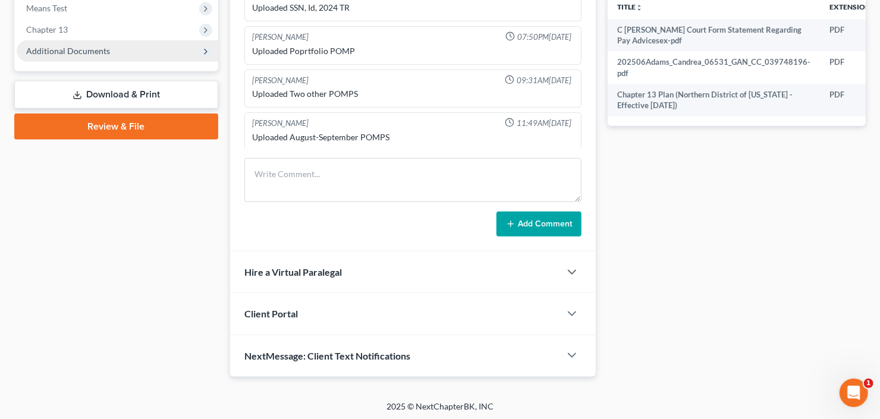
click at [84, 54] on span "Additional Documents" at bounding box center [118, 50] width 202 height 21
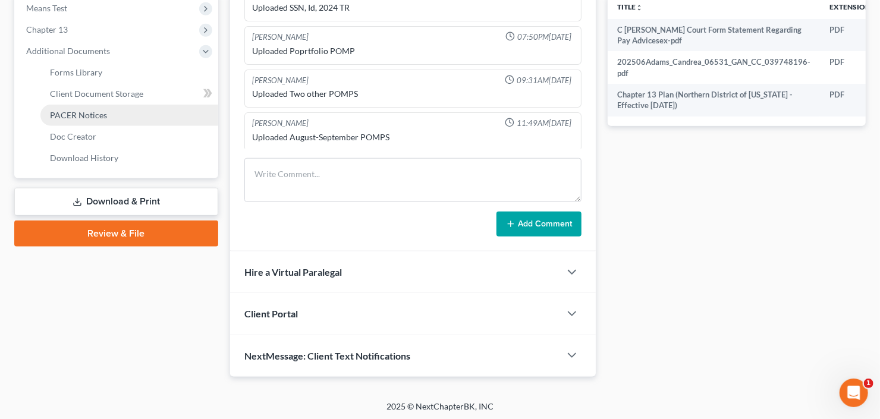
click at [102, 115] on span "PACER Notices" at bounding box center [78, 115] width 57 height 10
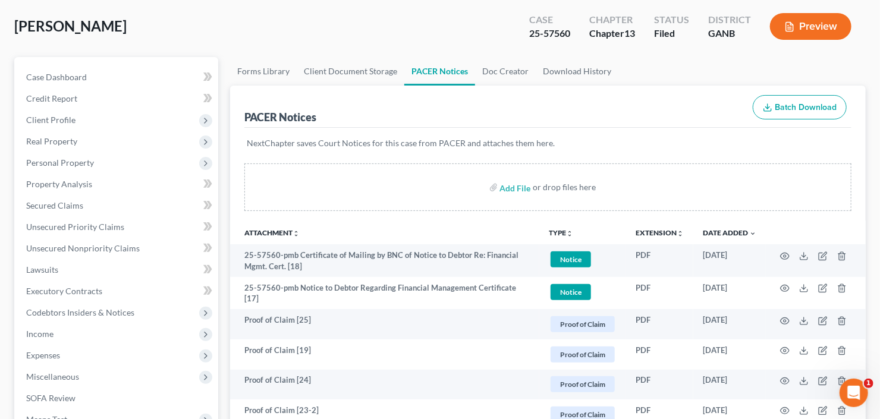
scroll to position [95, 0]
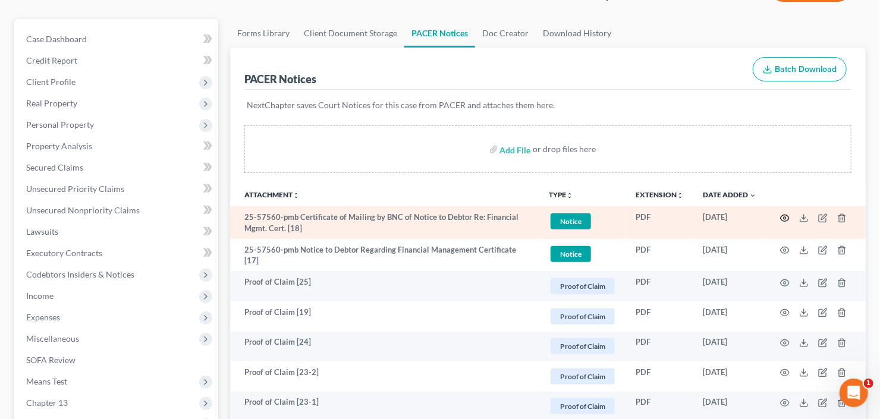
click at [782, 217] on icon "button" at bounding box center [785, 219] width 10 height 10
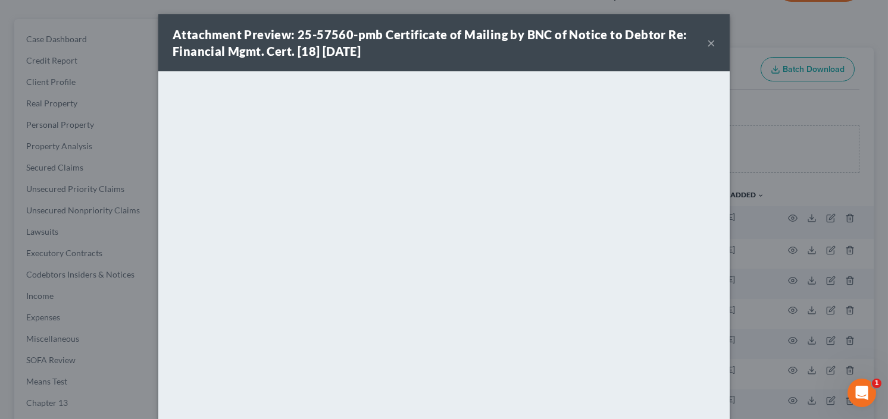
click at [707, 42] on button "×" at bounding box center [711, 43] width 8 height 14
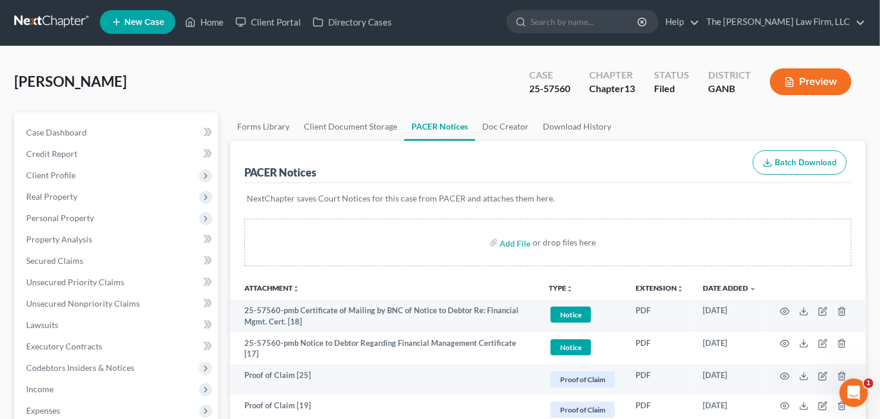
scroll to position [0, 0]
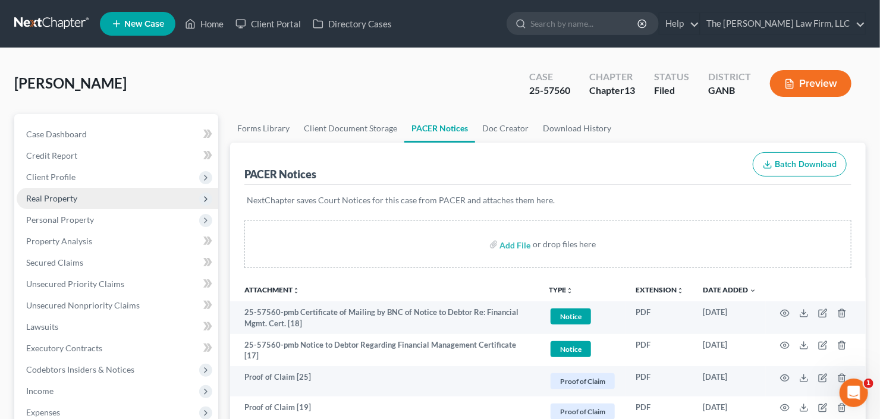
click at [43, 202] on span "Real Property" at bounding box center [118, 198] width 202 height 21
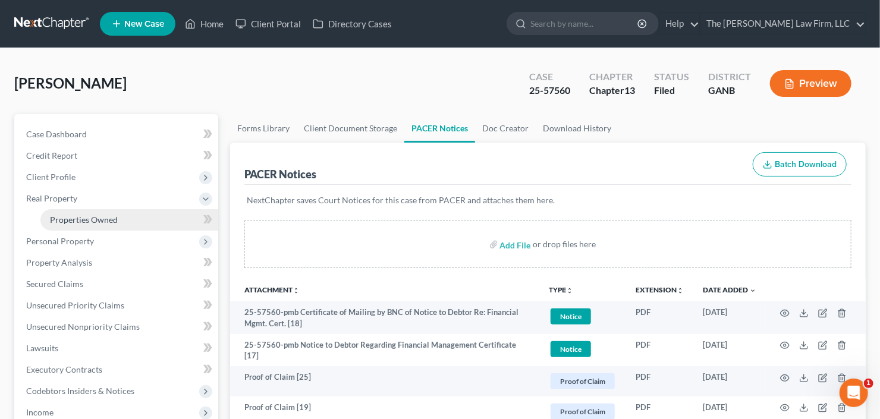
click at [65, 218] on span "Properties Owned" at bounding box center [84, 220] width 68 height 10
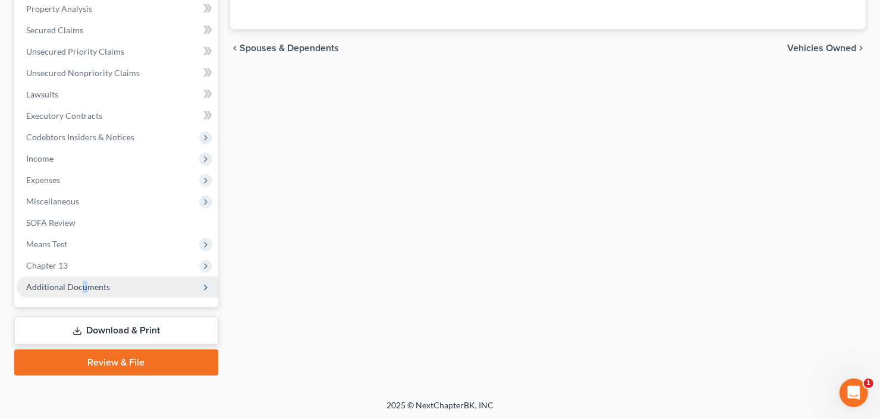
click at [83, 287] on span "Additional Documents" at bounding box center [68, 287] width 84 height 10
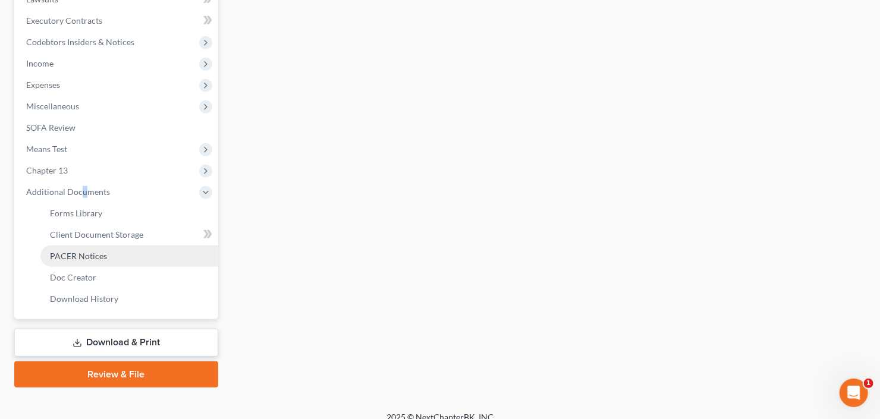
click at [78, 256] on span "PACER Notices" at bounding box center [78, 256] width 57 height 10
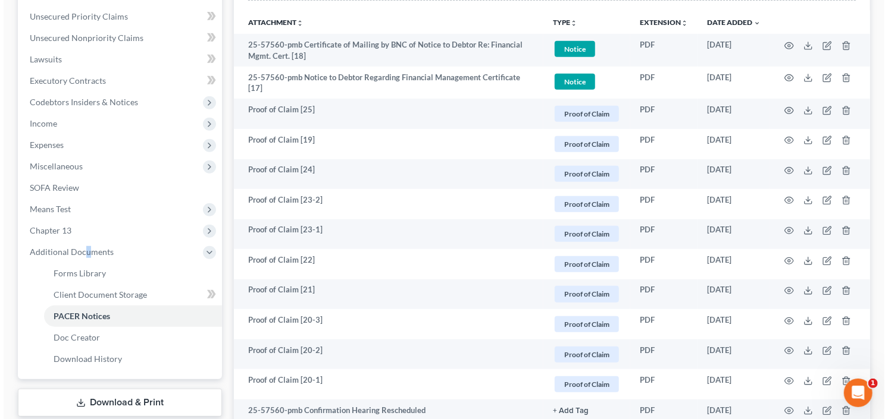
scroll to position [381, 0]
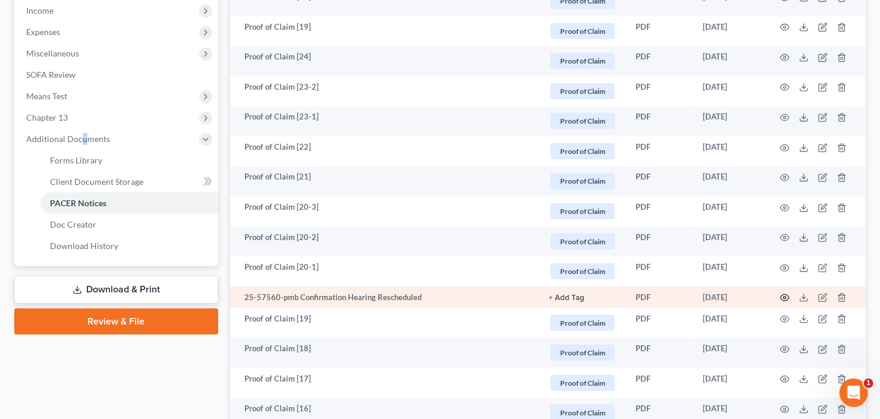
click at [785, 296] on icon "button" at bounding box center [785, 298] width 10 height 10
